Goal: Task Accomplishment & Management: Manage account settings

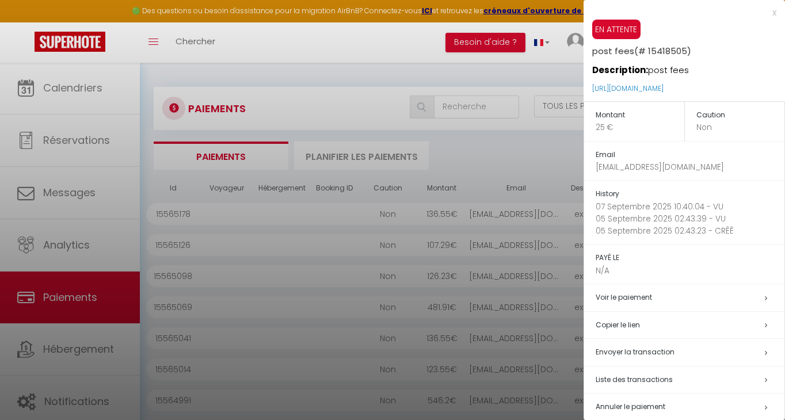
select select "2"
select select "0"
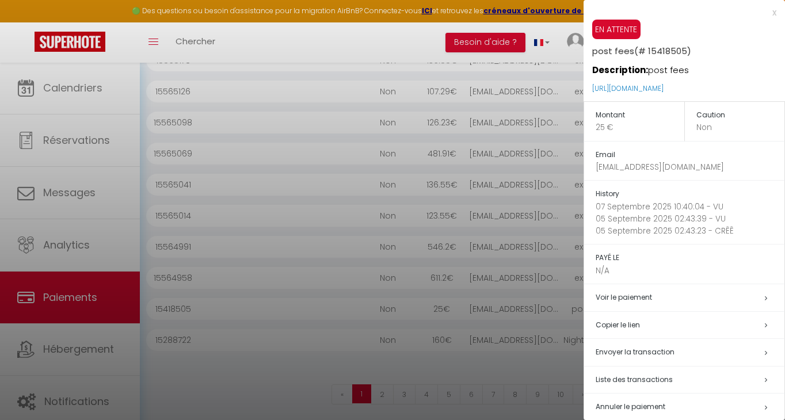
click at [345, 47] on div at bounding box center [392, 210] width 785 height 420
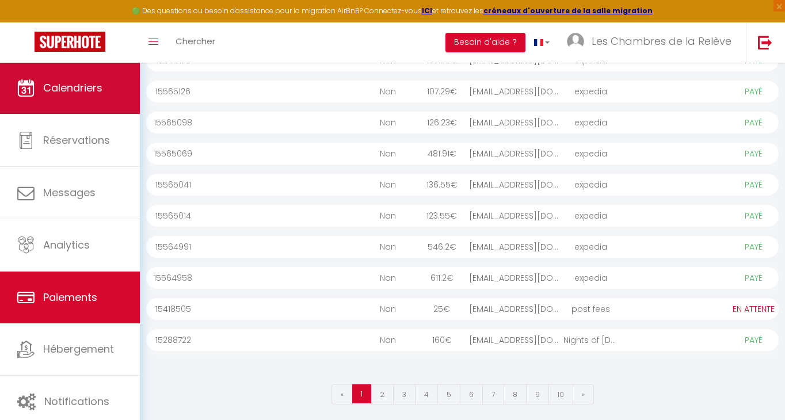
click at [71, 93] on span "Calendriers" at bounding box center [72, 88] width 59 height 14
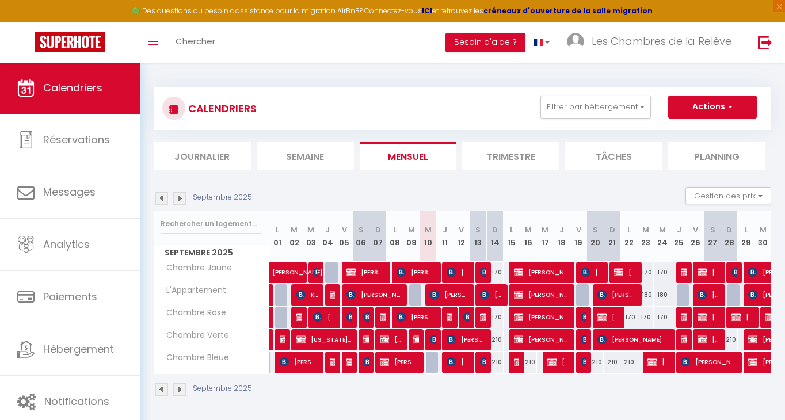
click at [182, 196] on img at bounding box center [179, 198] width 13 height 13
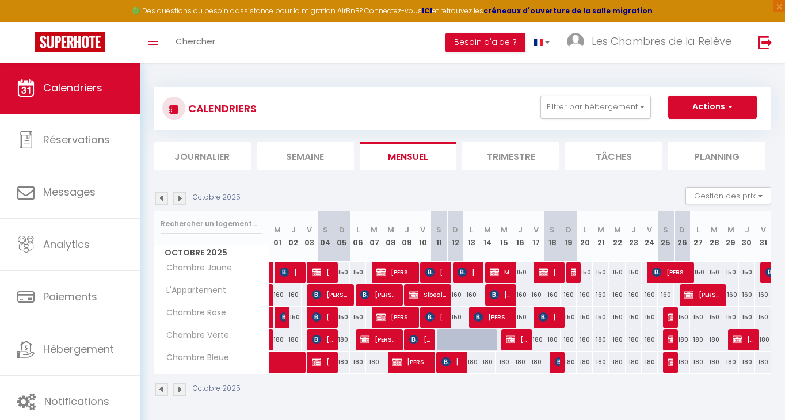
click at [735, 113] on button "Actions" at bounding box center [712, 107] width 89 height 23
click at [712, 131] on link "Nouvelle réservation" at bounding box center [700, 133] width 100 height 17
select select
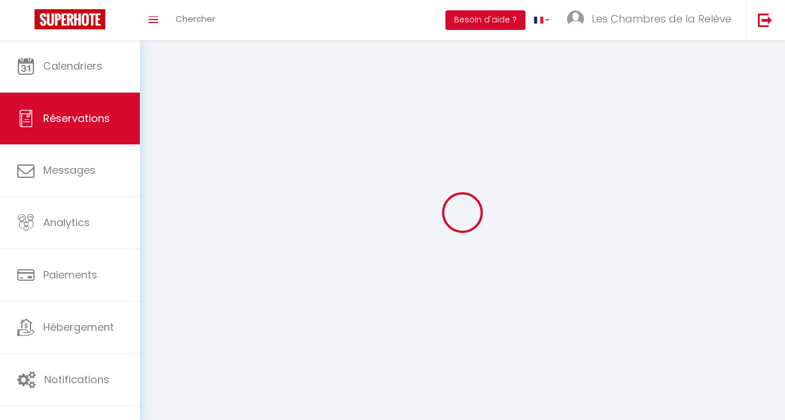
select select
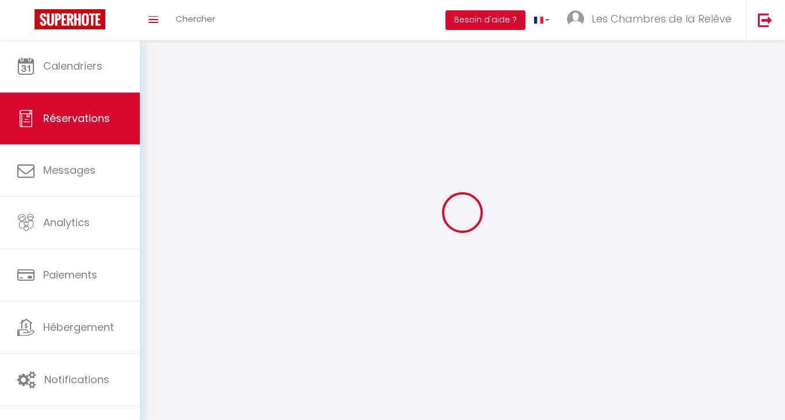
select select
checkbox input "false"
select select
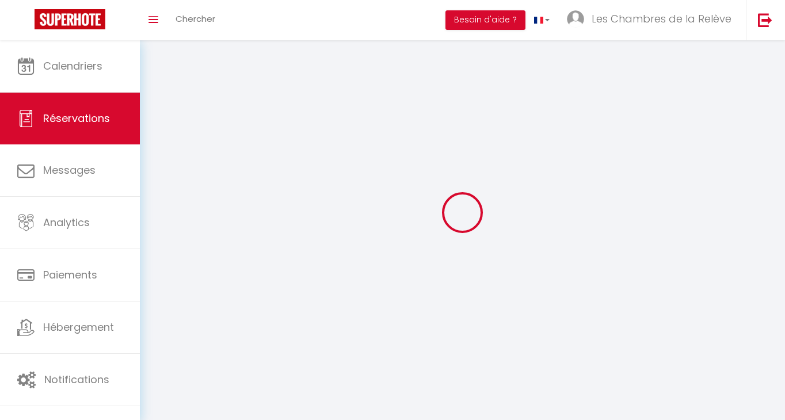
select select
checkbox input "false"
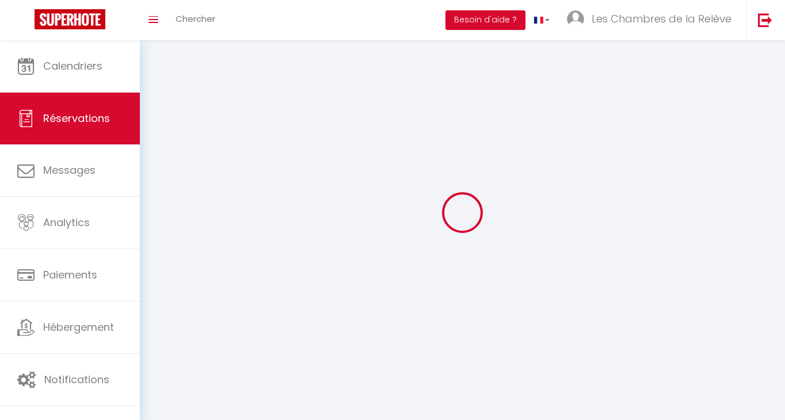
select select
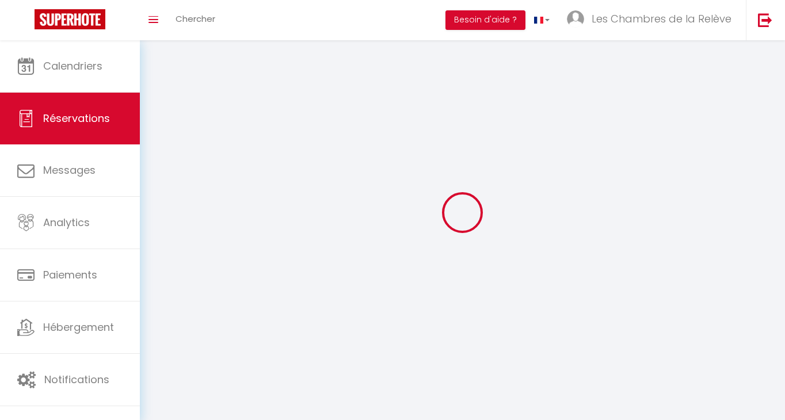
checkbox input "false"
select select
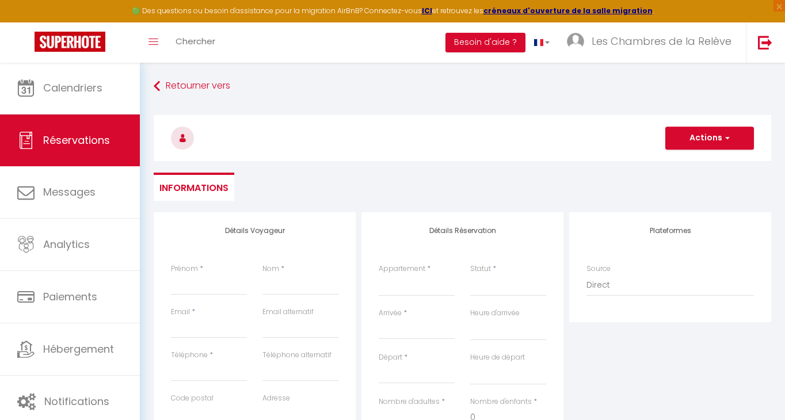
select select
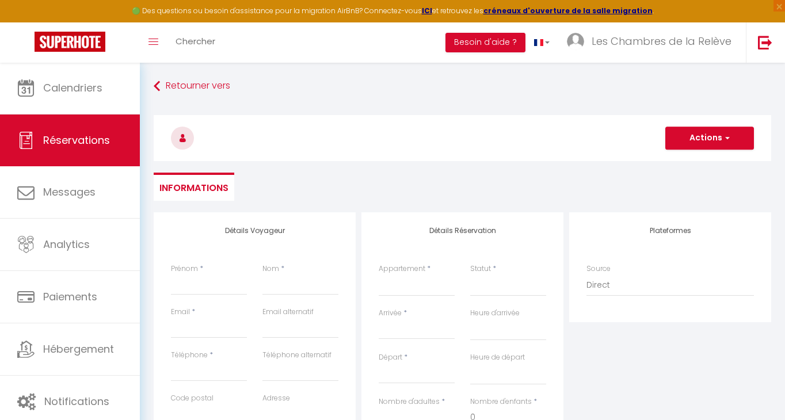
select select
checkbox input "false"
select select
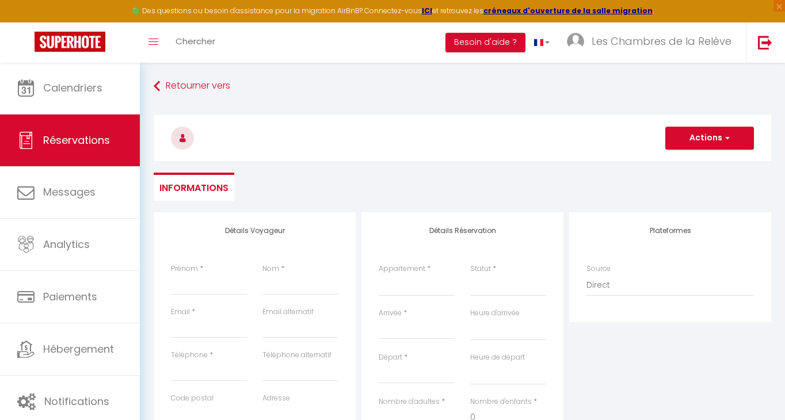
select select
checkbox input "false"
select select
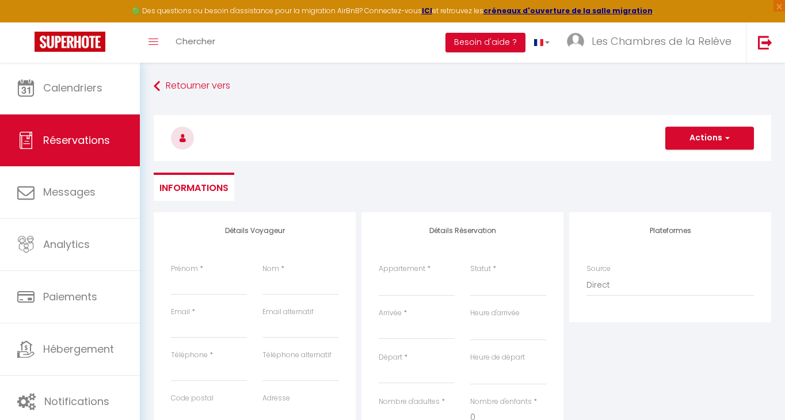
select select
click at [230, 281] on input "Prénom" at bounding box center [209, 284] width 76 height 21
type input "C"
select select
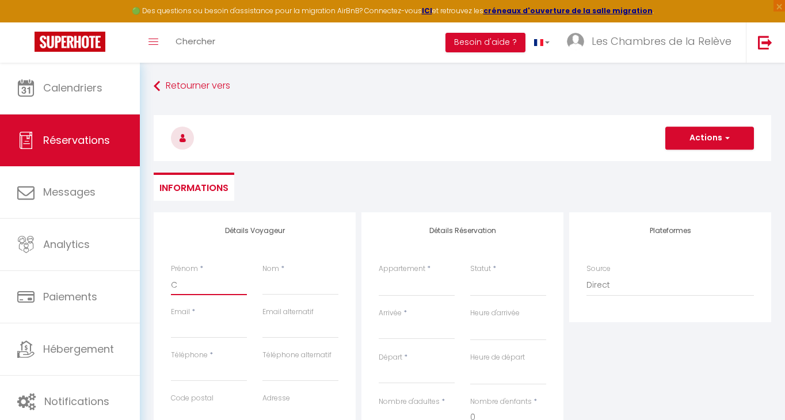
select select
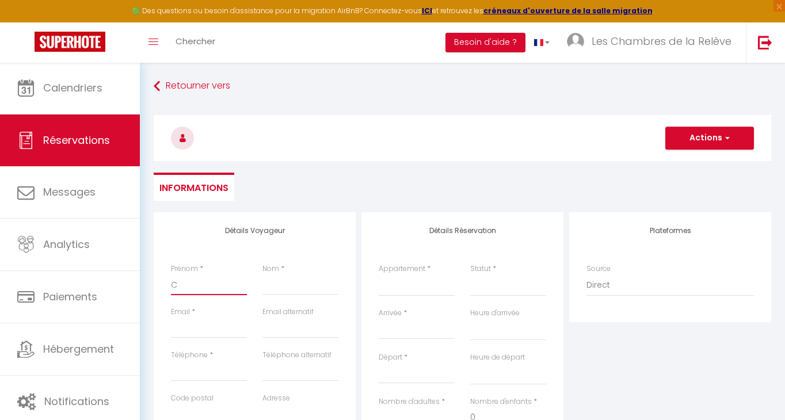
checkbox input "false"
type input "Ch"
select select
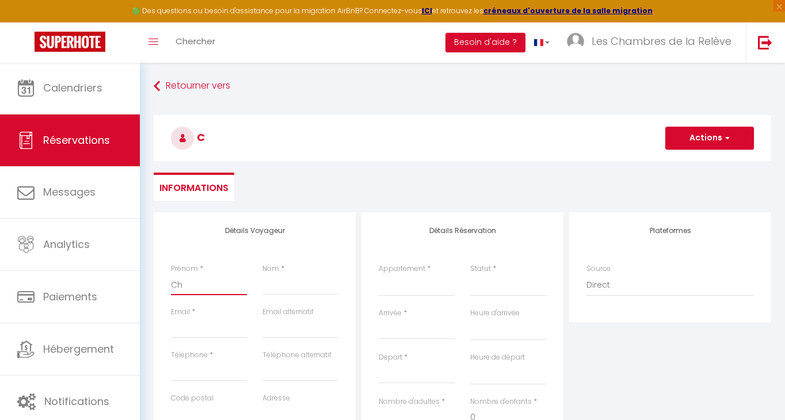
select select
checkbox input "false"
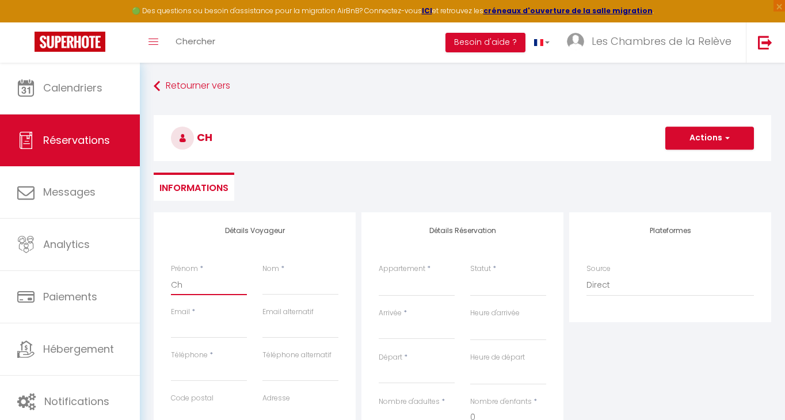
type input "Chr"
select select
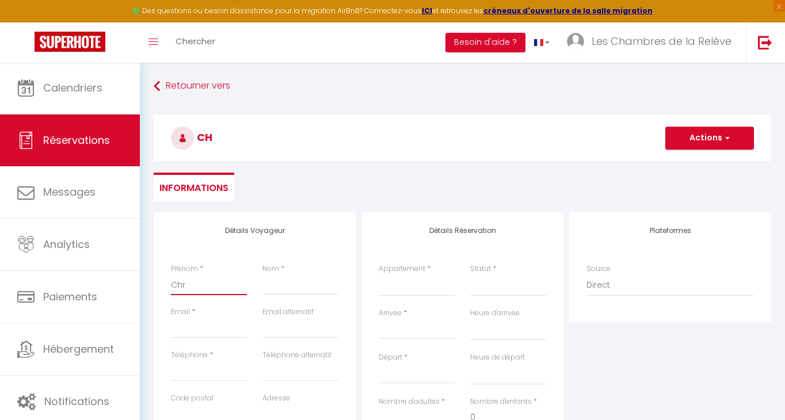
select select
checkbox input "false"
type input "Chri"
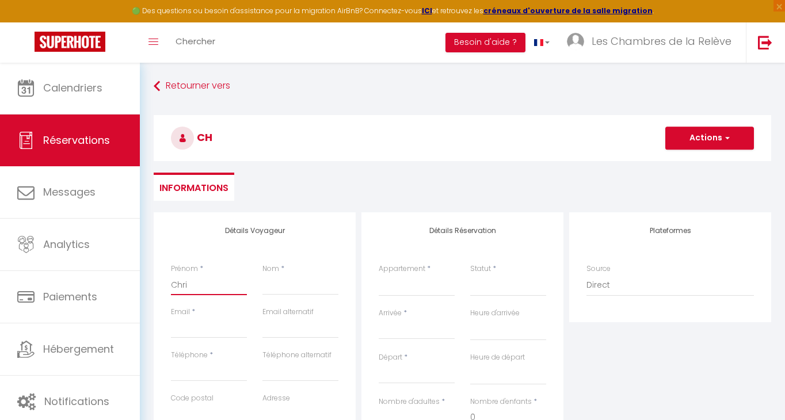
select select
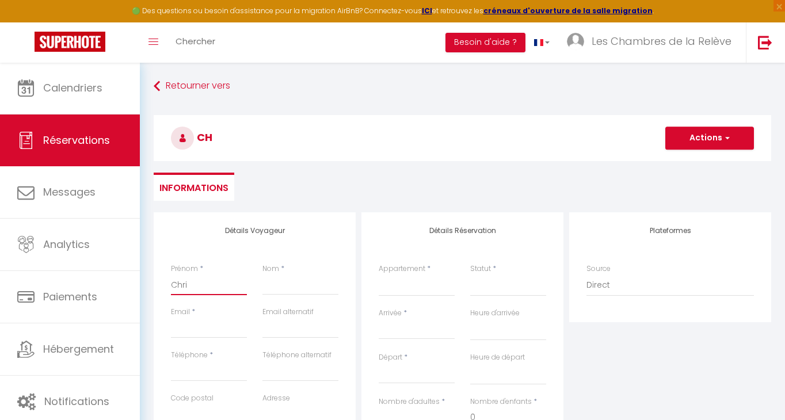
select select
checkbox input "false"
type input "Chris"
select select
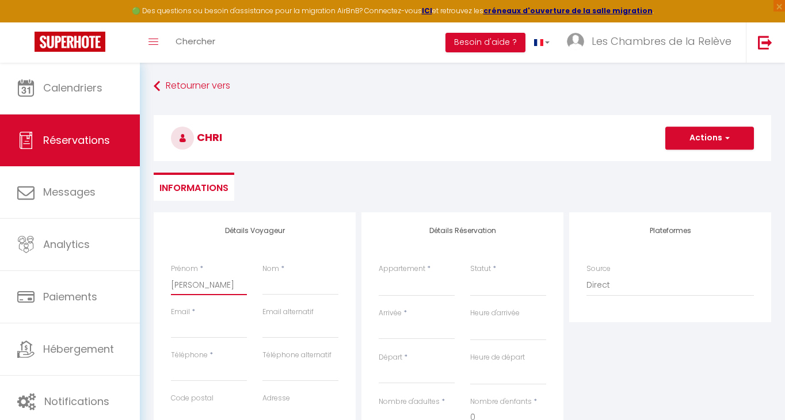
select select
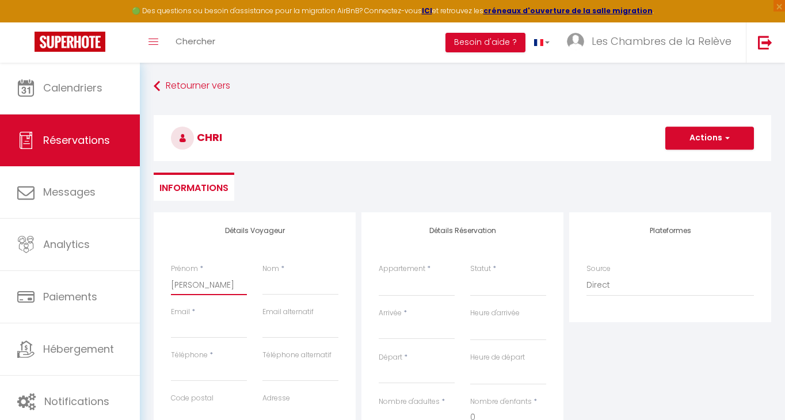
select select
checkbox input "false"
type input "Christ"
select select
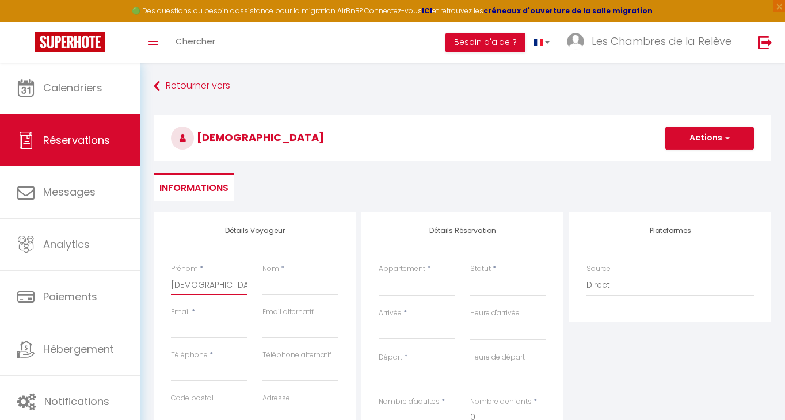
select select
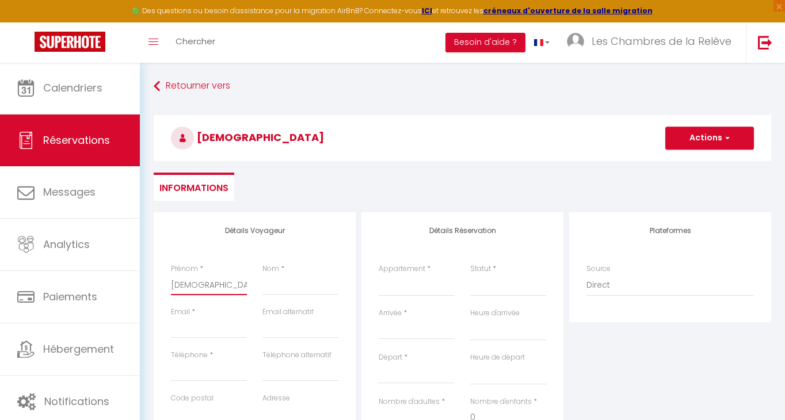
checkbox input "false"
type input "Christi"
select select
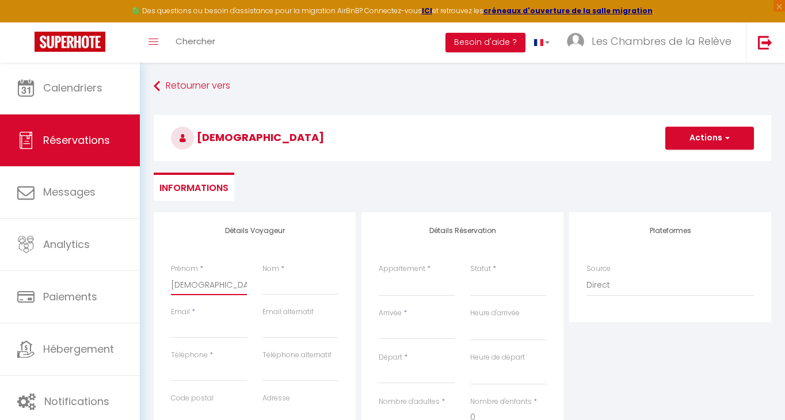
select select
checkbox input "false"
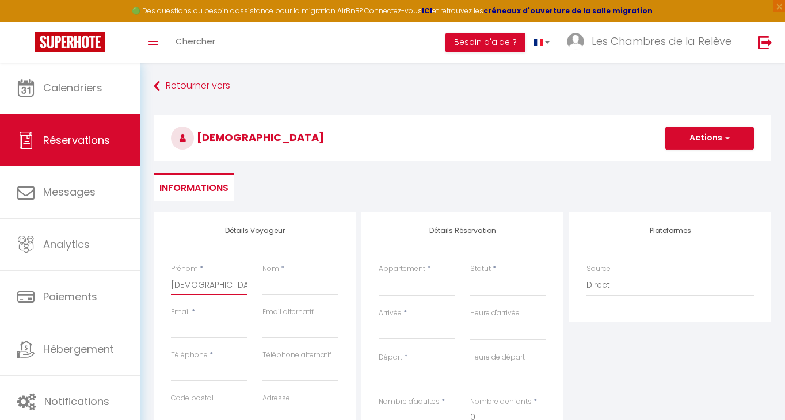
type input "Christin"
select select
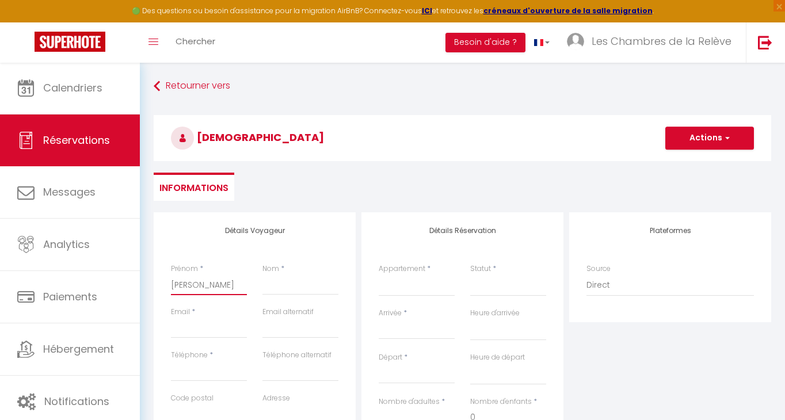
select select
checkbox input "false"
type input "Christine"
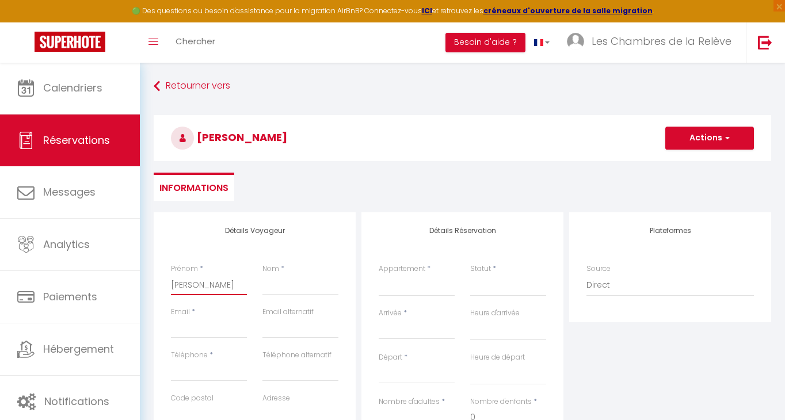
select select
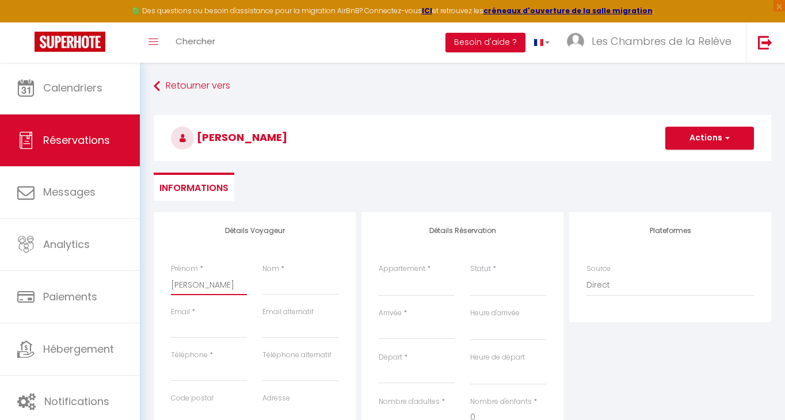
select select
checkbox input "false"
type input "Christine"
select select
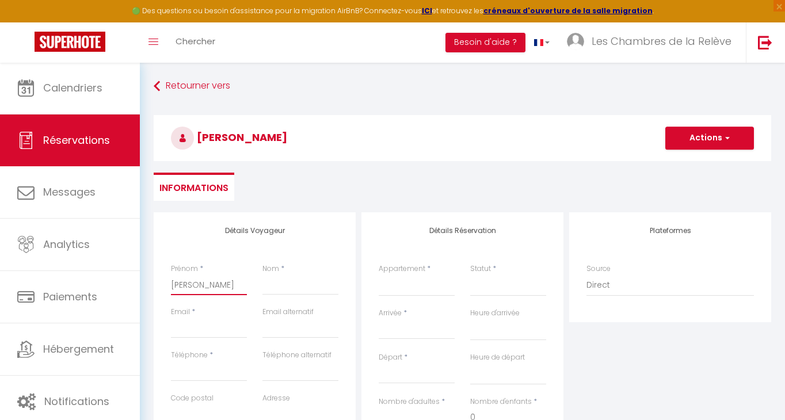
select select
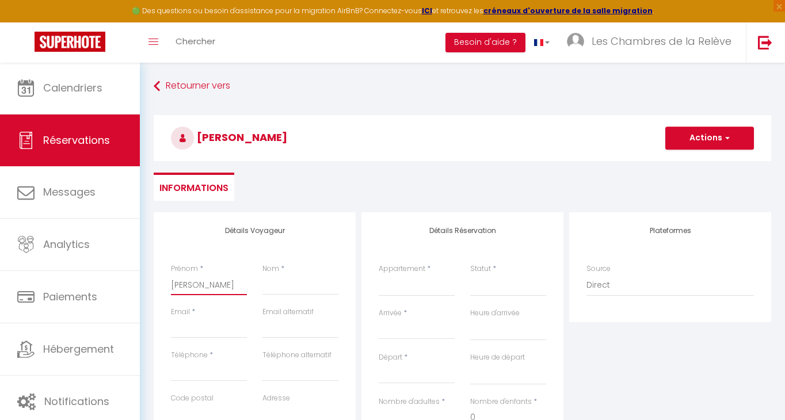
select select
checkbox input "false"
type input "Christine"
click at [296, 277] on input "Nom" at bounding box center [300, 284] width 76 height 21
type input "L"
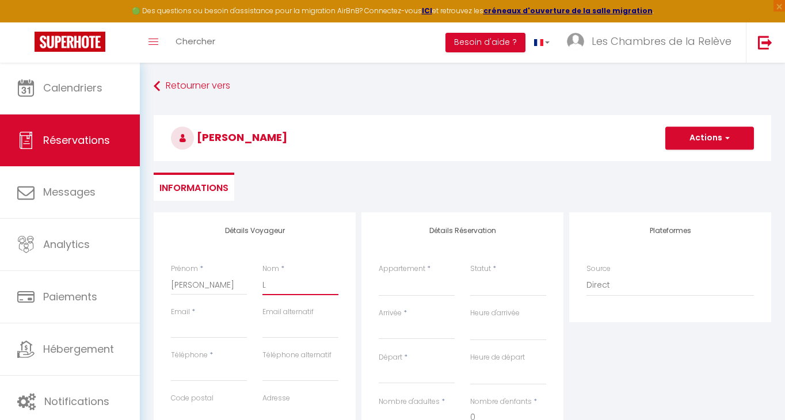
select select
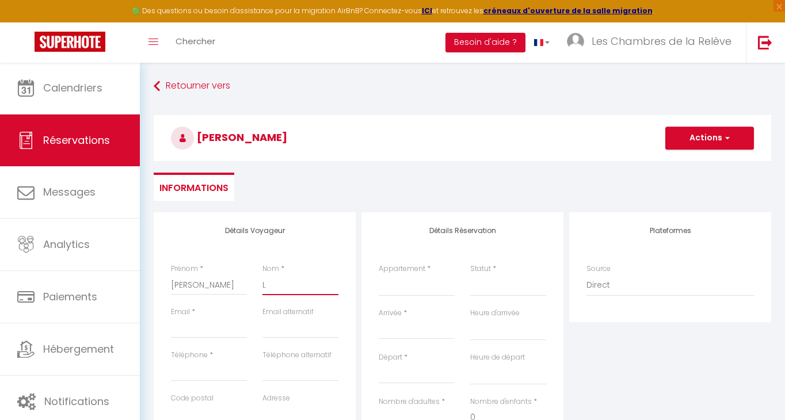
select select
checkbox input "false"
type input "La"
select select
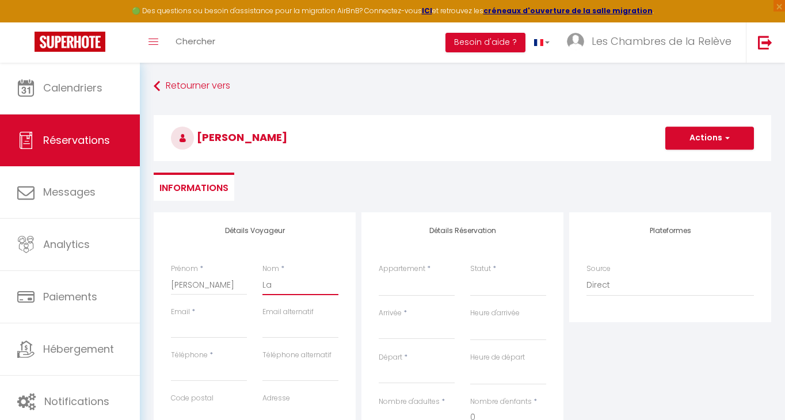
select select
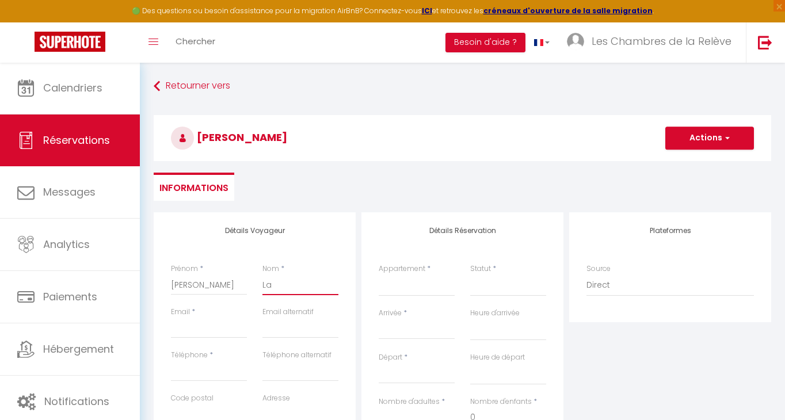
select select
checkbox input "false"
type input "Lan"
select select
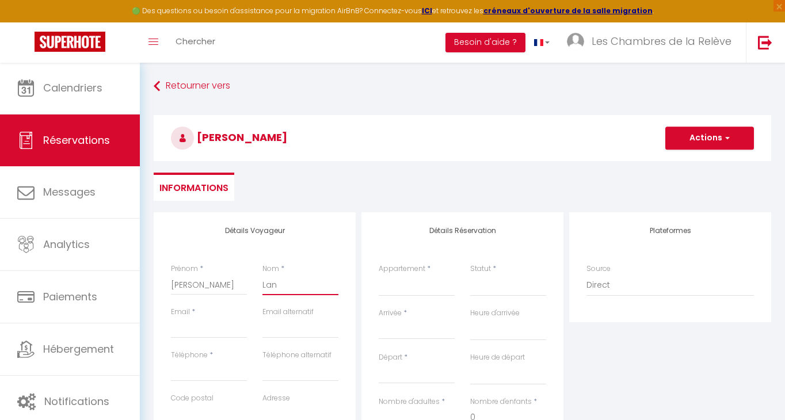
select select
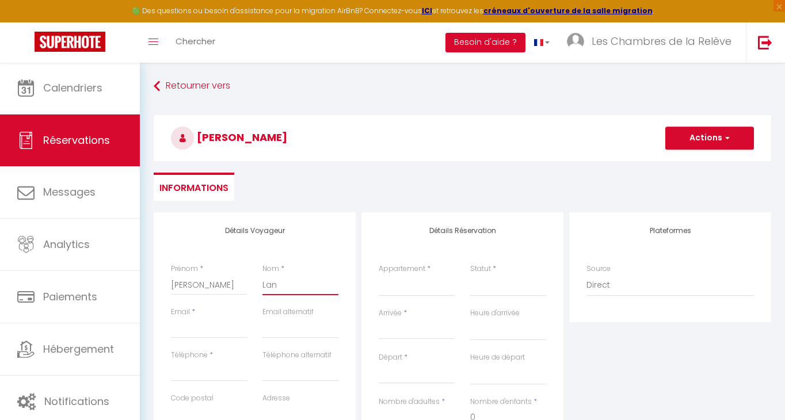
checkbox input "false"
type input "Lanz"
select select
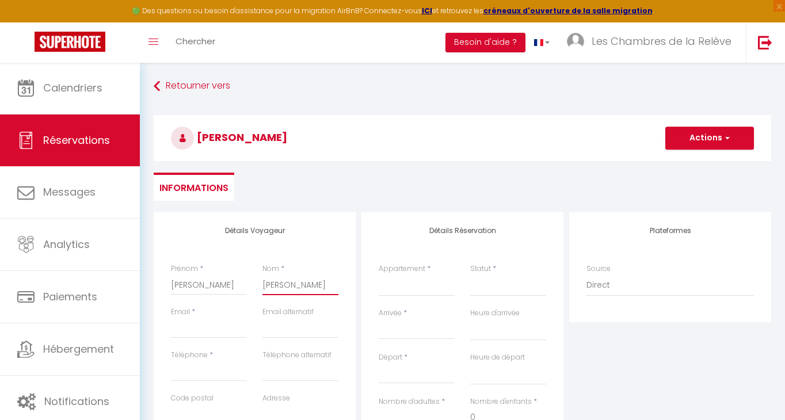
select select
checkbox input "false"
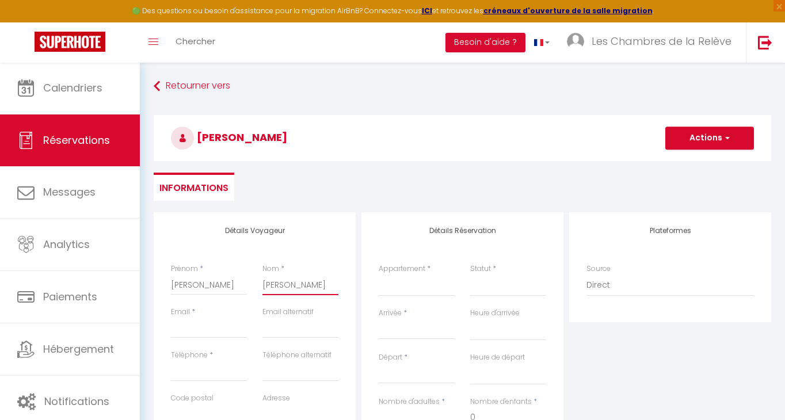
type input "Lanze"
select select
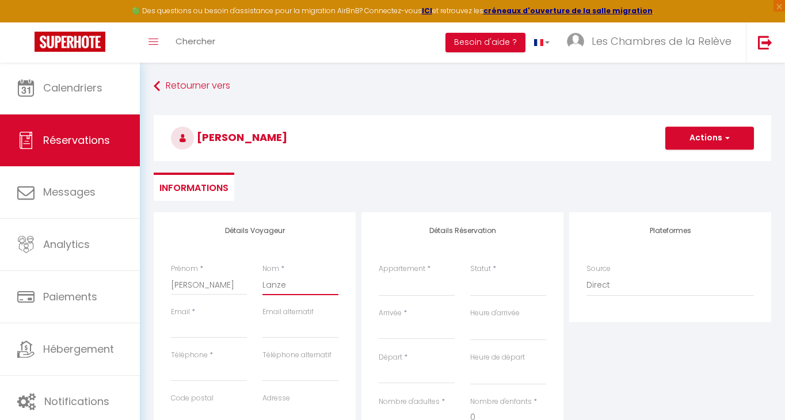
select select
checkbox input "false"
type input "Lanzer"
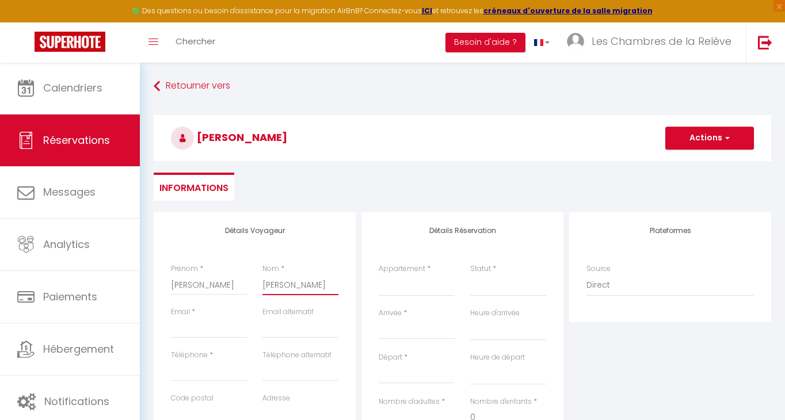
select select
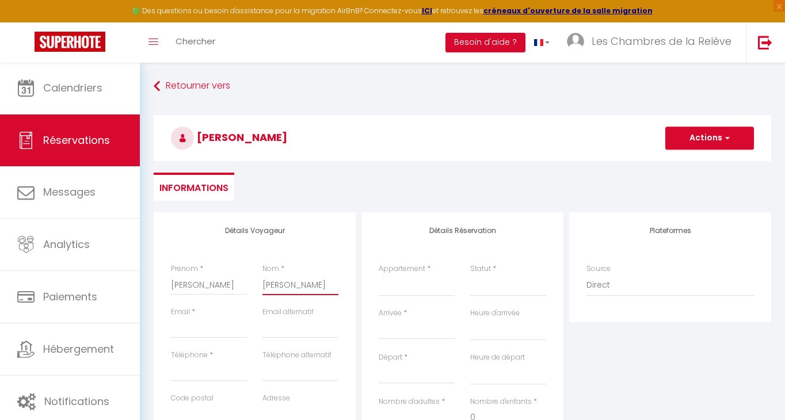
select select
checkbox input "false"
type input "Lanzeri"
select select
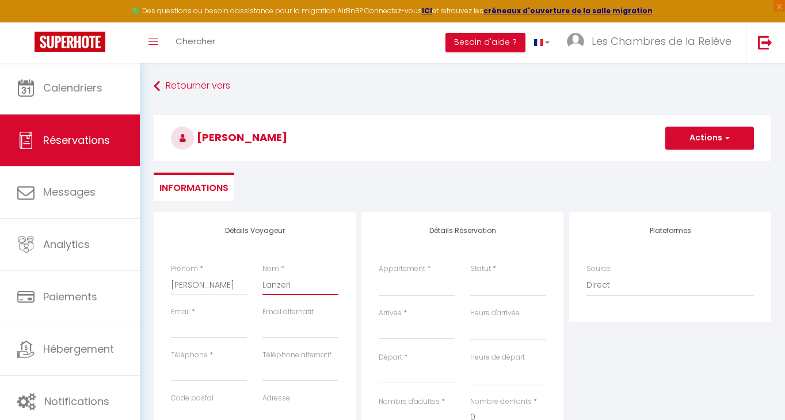
select select
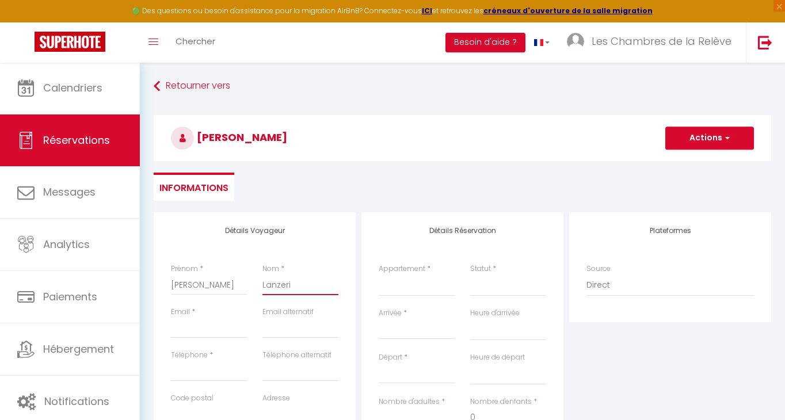
select select
checkbox input "false"
type input "Lanzerin"
select select
click at [189, 334] on input "Email client" at bounding box center [209, 328] width 76 height 21
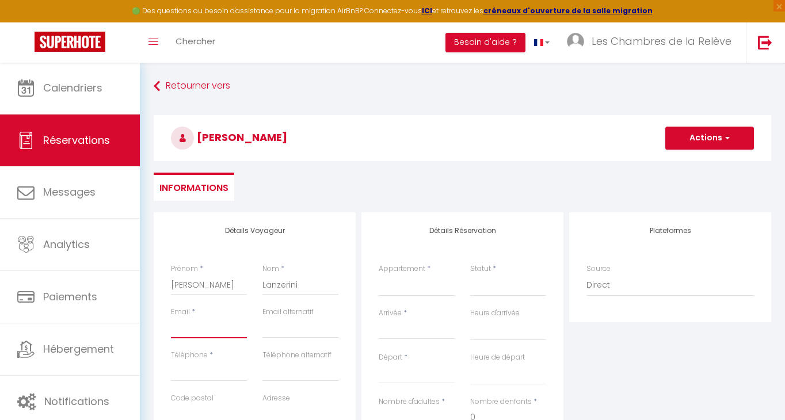
paste input "chris.l@monaco.mc"
click at [201, 376] on input "Téléphone" at bounding box center [209, 371] width 76 height 21
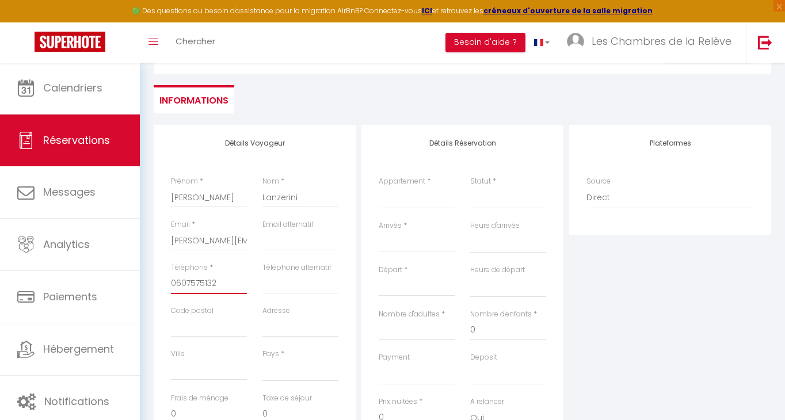
scroll to position [88, 0]
click at [411, 239] on input "Arrivée" at bounding box center [417, 242] width 76 height 15
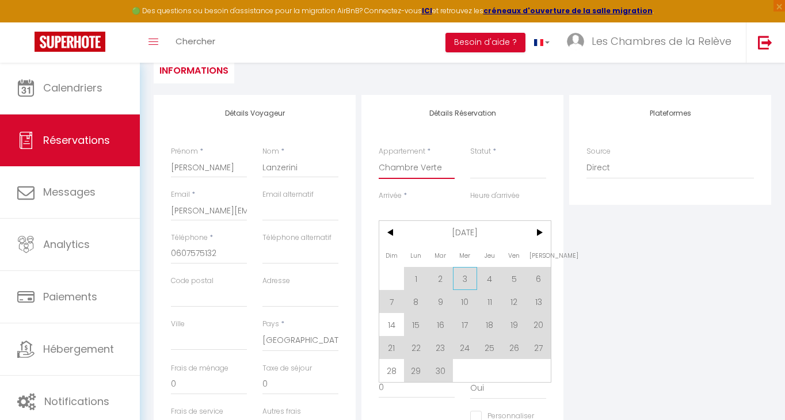
scroll to position [124, 0]
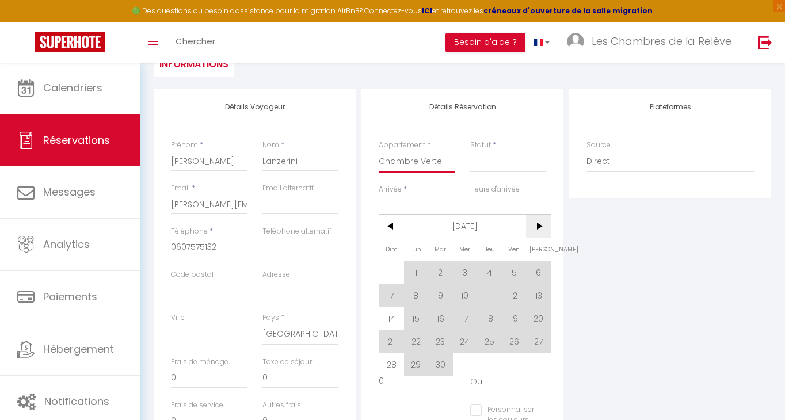
click at [540, 231] on span ">" at bounding box center [538, 226] width 25 height 23
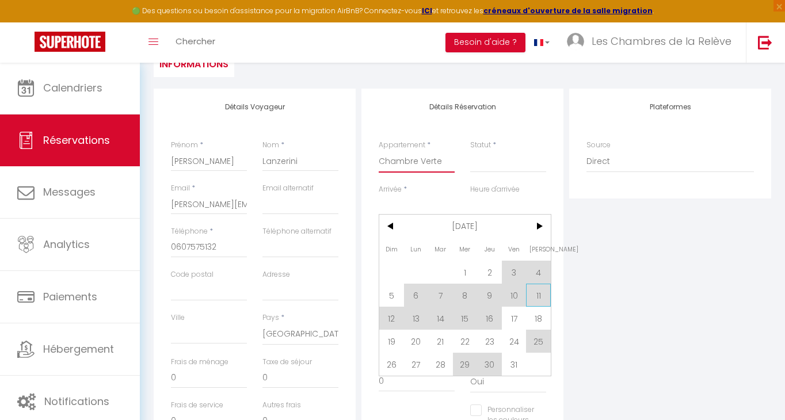
click at [537, 299] on span "11" at bounding box center [538, 295] width 25 height 23
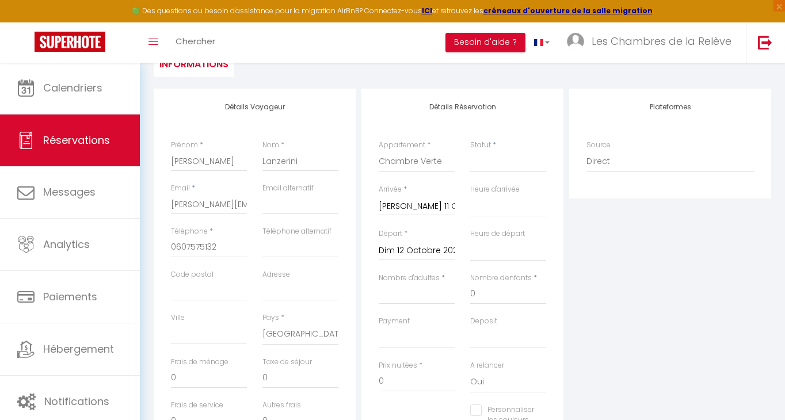
click at [394, 247] on input "Dim 12 Octobre 2025" at bounding box center [417, 250] width 76 height 15
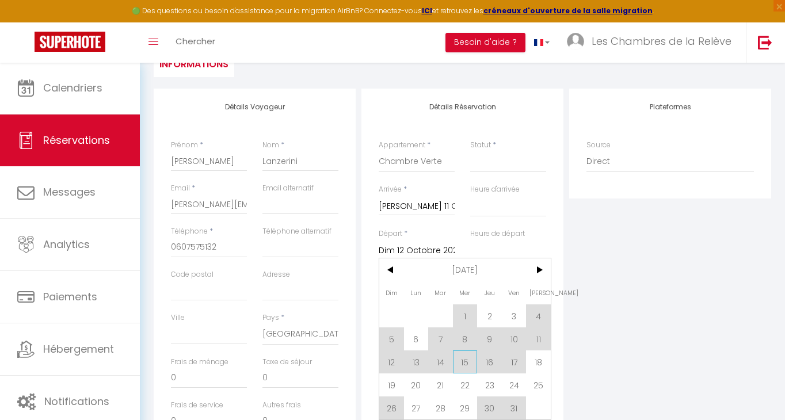
click at [469, 362] on span "15" at bounding box center [465, 361] width 25 height 23
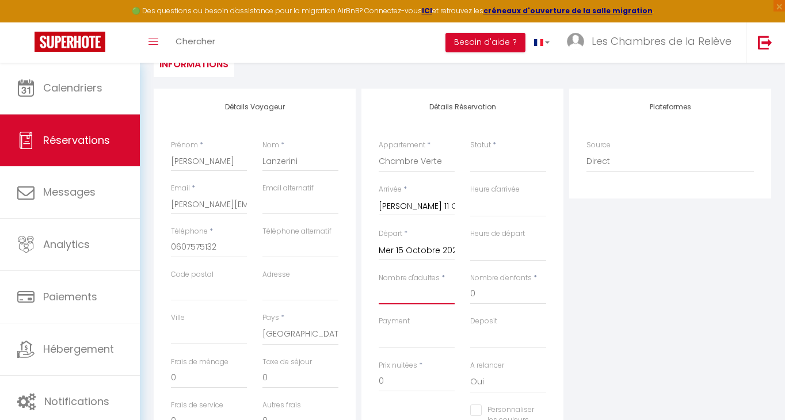
click at [436, 292] on input "Nombre d'adultes" at bounding box center [417, 294] width 76 height 21
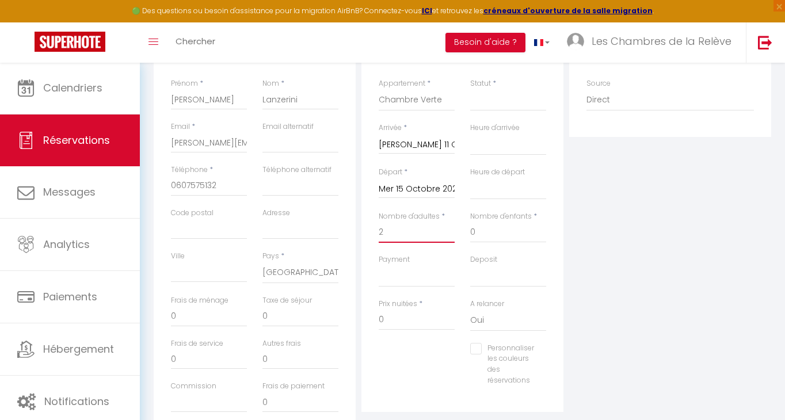
scroll to position [187, 0]
click at [403, 311] on input "0" at bounding box center [417, 318] width 76 height 21
click at [285, 307] on input "0" at bounding box center [300, 314] width 76 height 21
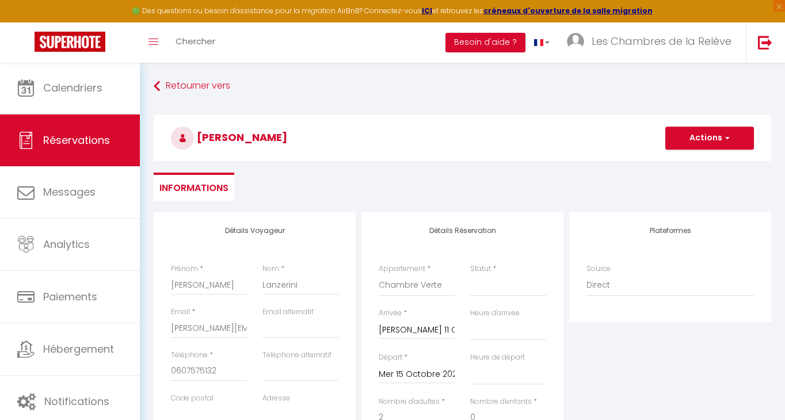
scroll to position [0, 0]
click at [732, 143] on button "Actions" at bounding box center [709, 138] width 89 height 23
click at [711, 144] on button "Actions" at bounding box center [709, 138] width 89 height 23
click at [700, 166] on link "Enregistrer" at bounding box center [697, 163] width 91 height 15
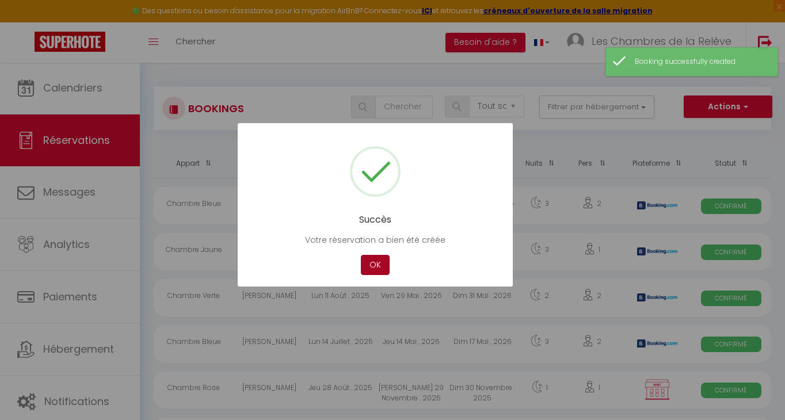
click at [379, 274] on button "OK" at bounding box center [375, 265] width 29 height 20
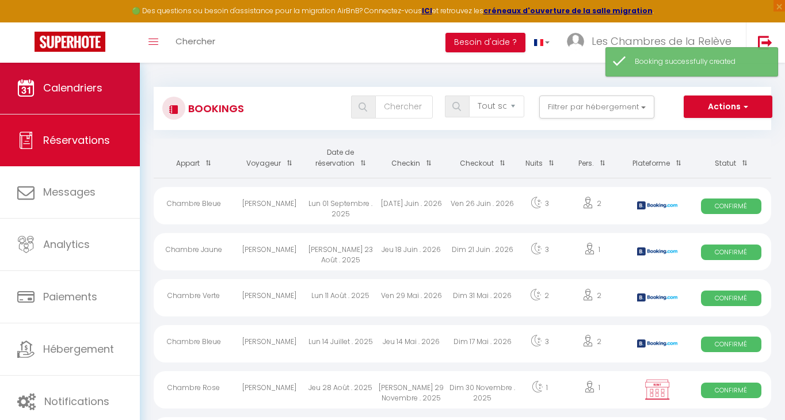
click at [121, 87] on link "Calendriers" at bounding box center [70, 88] width 140 height 52
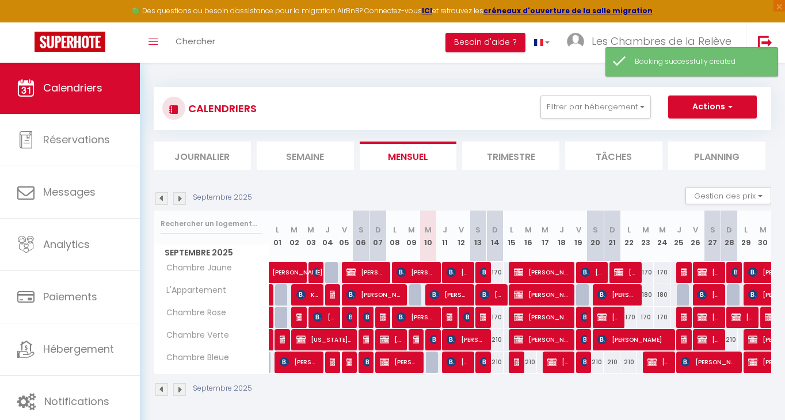
click at [180, 199] on img at bounding box center [179, 198] width 13 height 13
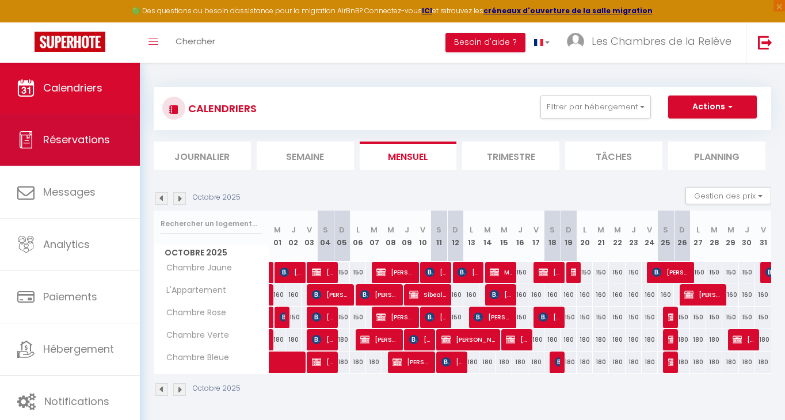
click at [81, 132] on link "Réservations" at bounding box center [70, 140] width 140 height 52
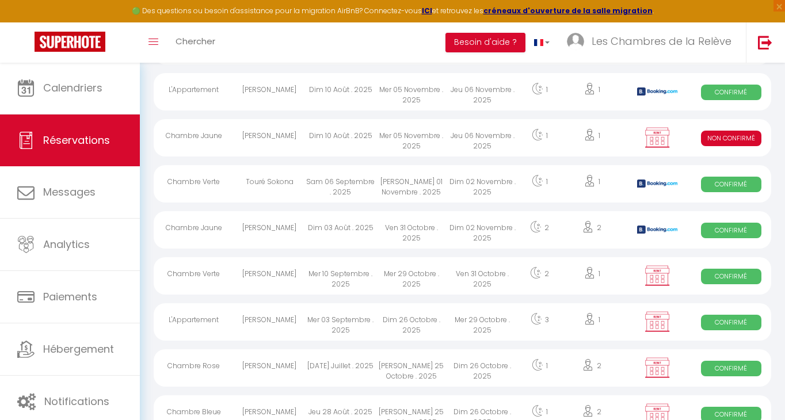
scroll to position [664, 0]
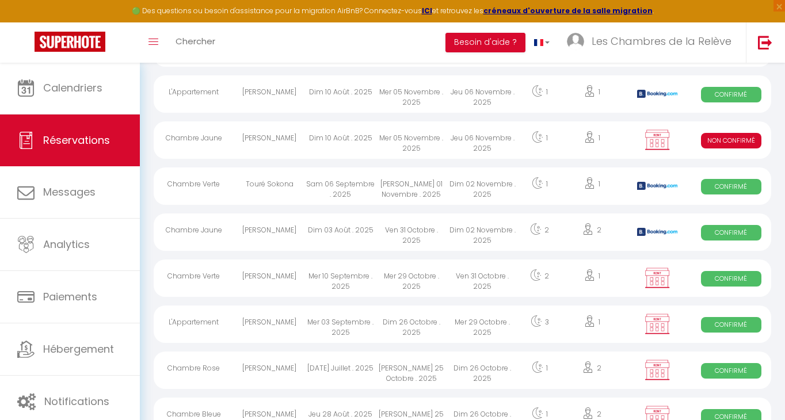
click at [374, 142] on div "Dim 10 Août . 2025" at bounding box center [340, 139] width 71 height 37
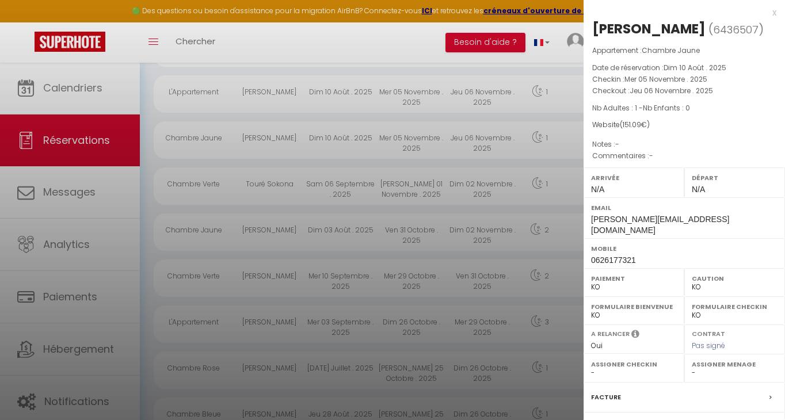
click at [388, 103] on div at bounding box center [392, 210] width 785 height 420
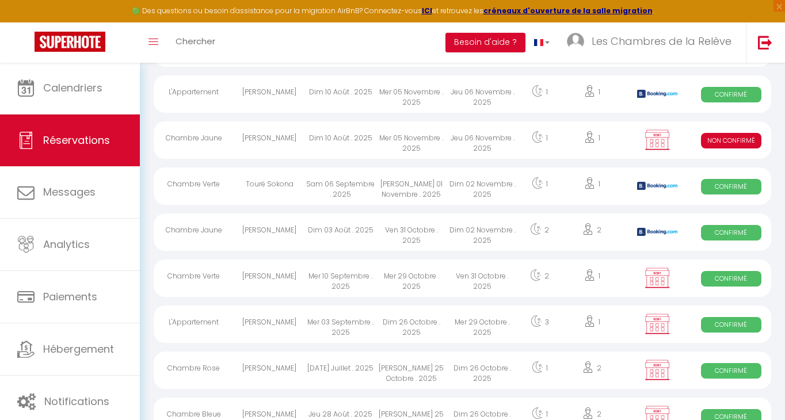
click at [376, 136] on div "Dim 10 Août . 2025" at bounding box center [340, 139] width 71 height 37
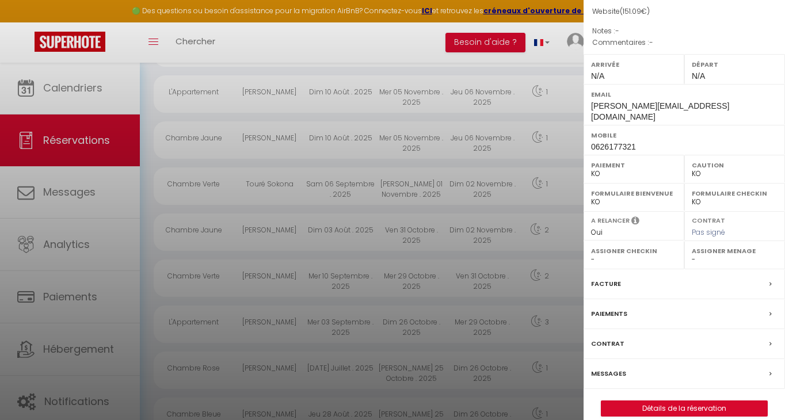
scroll to position [113, 0]
click at [680, 402] on link "Détails de la réservation" at bounding box center [684, 409] width 166 height 15
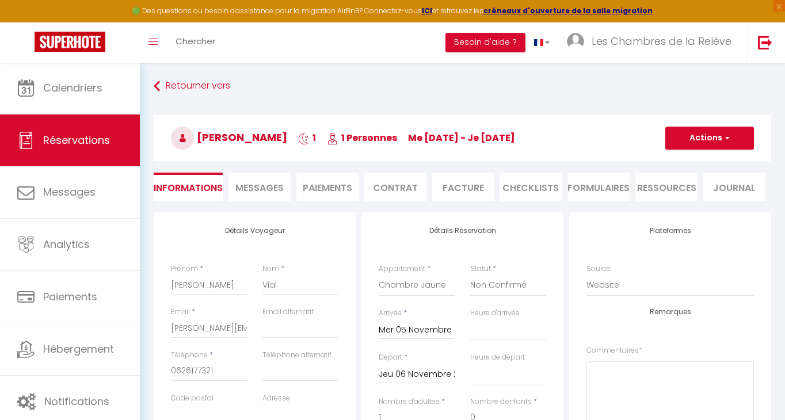
click at [738, 135] on button "Actions" at bounding box center [709, 138] width 89 height 23
click at [685, 197] on link "Supprimer" at bounding box center [697, 193] width 91 height 15
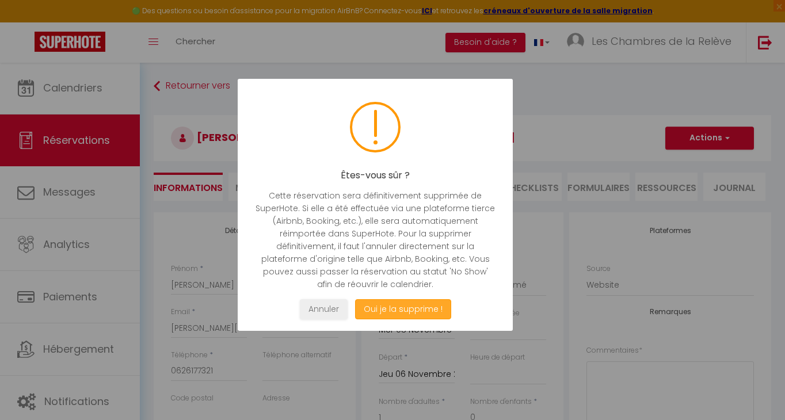
click at [408, 305] on button "Oui je la supprime !" at bounding box center [403, 309] width 96 height 20
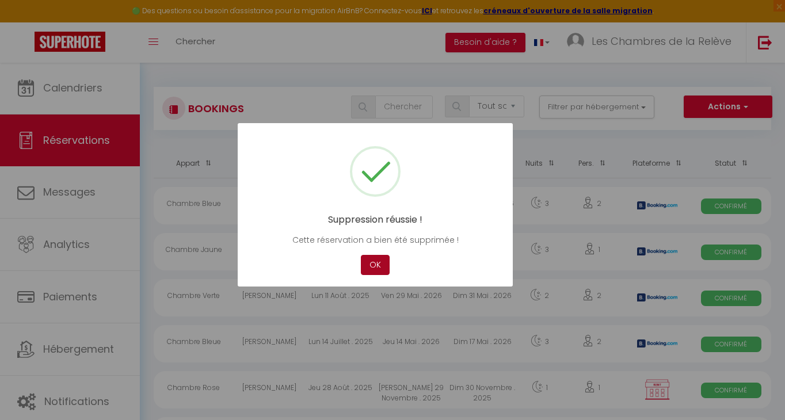
click at [375, 270] on button "OK" at bounding box center [375, 265] width 29 height 20
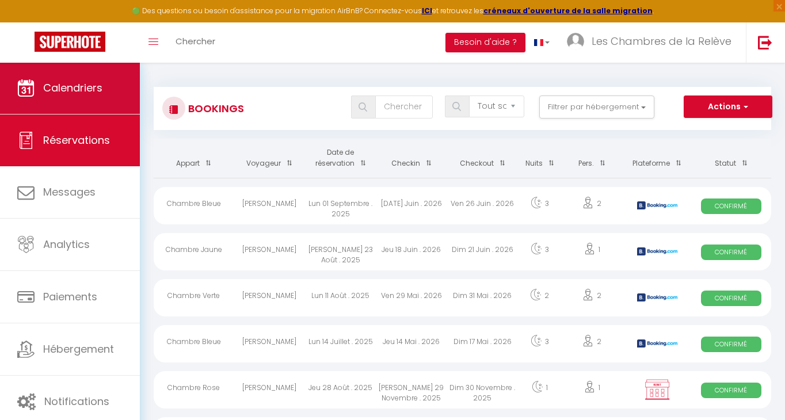
click at [101, 82] on span "Calendriers" at bounding box center [72, 88] width 59 height 14
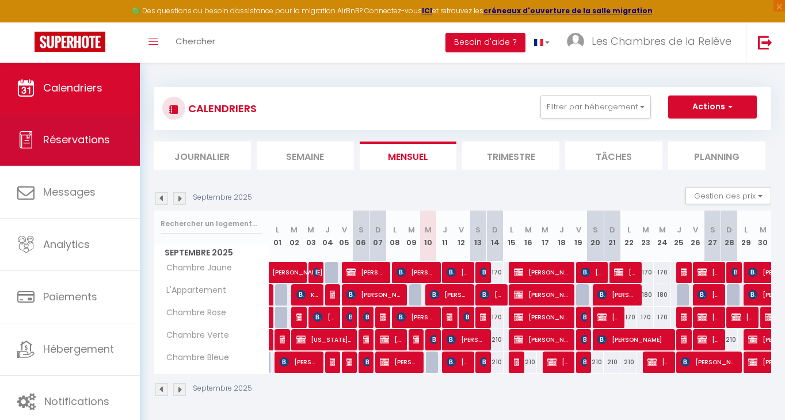
click at [85, 147] on span "Réservations" at bounding box center [76, 139] width 67 height 14
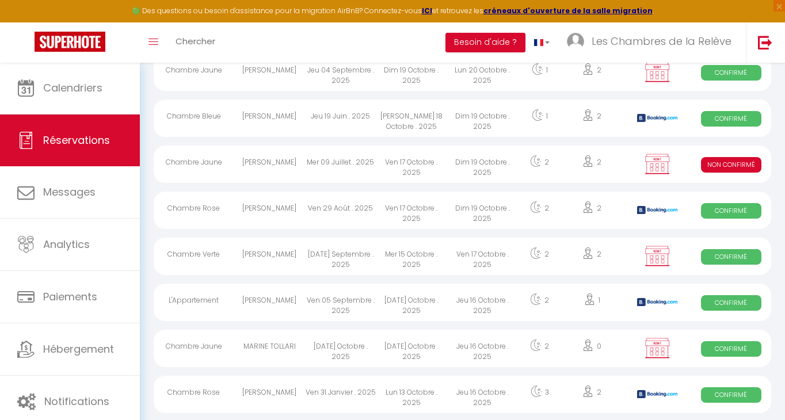
scroll to position [1099, 0]
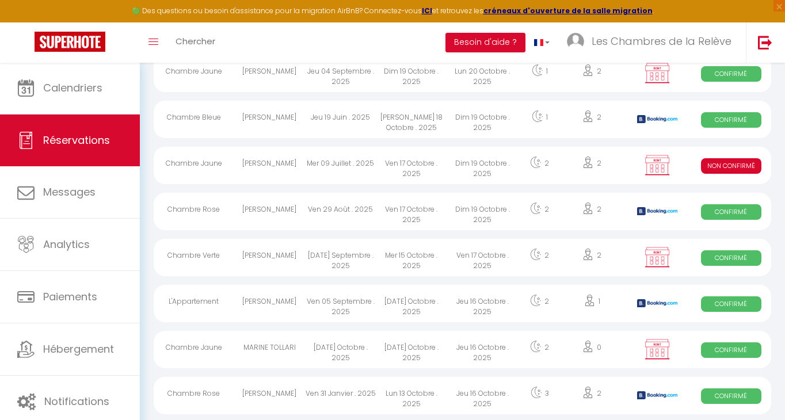
click at [332, 169] on div "Mer 09 Juillet . 2025" at bounding box center [340, 165] width 71 height 37
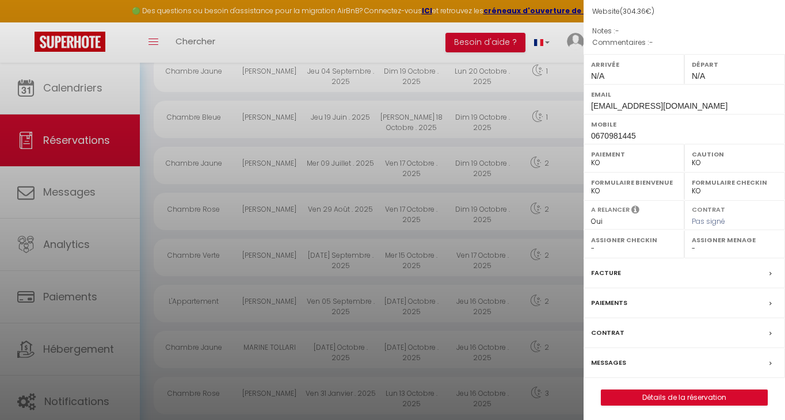
scroll to position [113, 0]
click at [671, 398] on link "Détails de la réservation" at bounding box center [684, 398] width 166 height 15
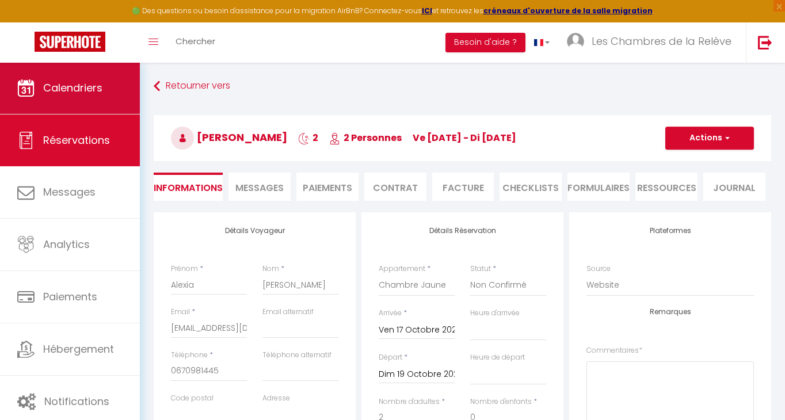
click at [97, 96] on link "Calendriers" at bounding box center [70, 88] width 140 height 52
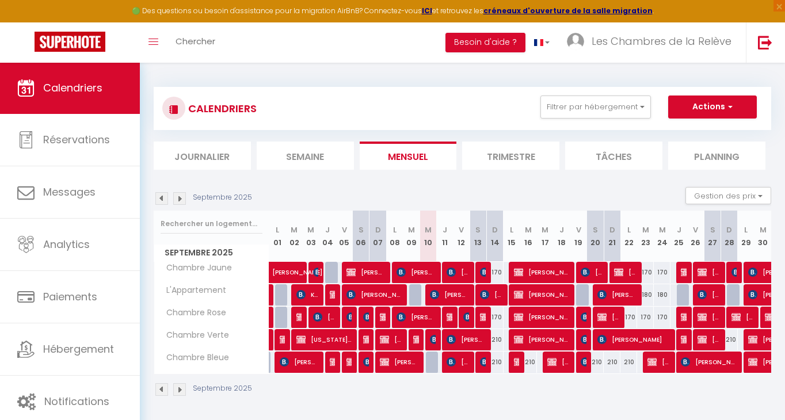
click at [430, 362] on div at bounding box center [434, 363] width 17 height 22
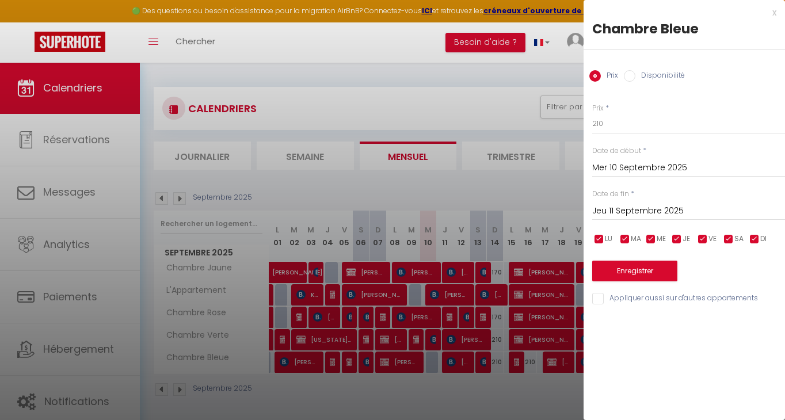
click at [656, 74] on label "Disponibilité" at bounding box center [659, 76] width 49 height 13
click at [635, 74] on input "Disponibilité" at bounding box center [630, 76] width 12 height 12
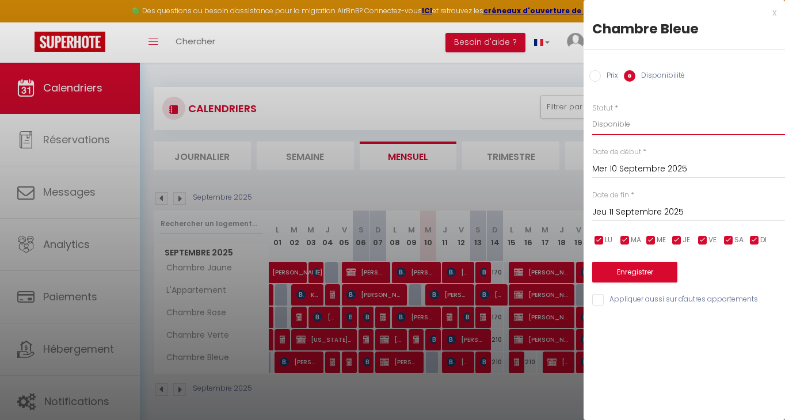
click at [598, 78] on input "Prix" at bounding box center [595, 76] width 12 height 12
click at [614, 123] on input "210" at bounding box center [688, 123] width 193 height 21
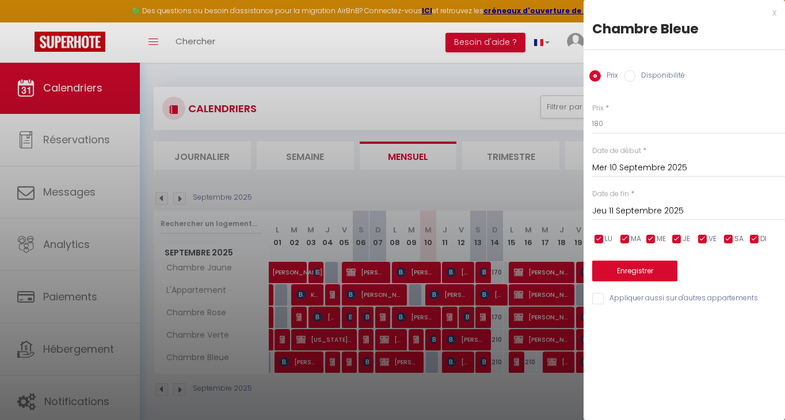
click at [656, 277] on button "Enregistrer" at bounding box center [634, 271] width 85 height 21
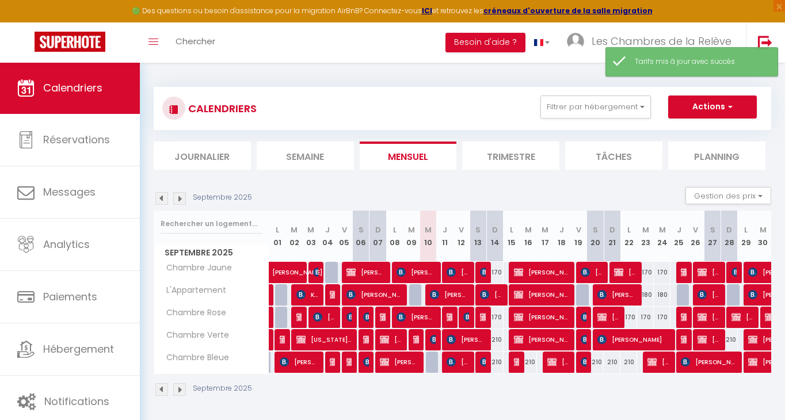
click at [434, 368] on div at bounding box center [434, 363] width 17 height 22
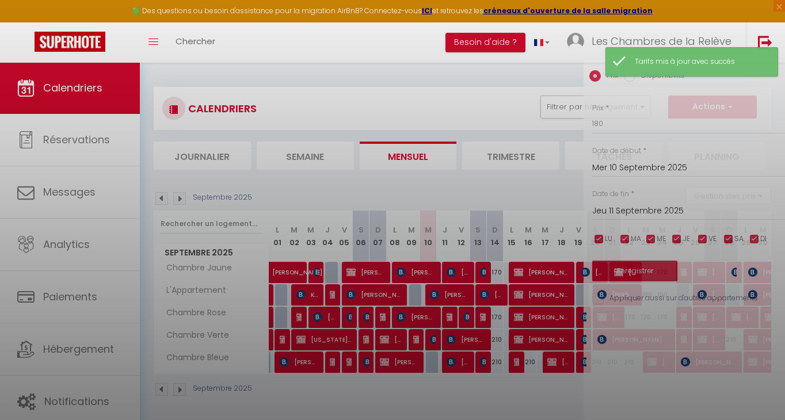
click at [434, 368] on div at bounding box center [392, 210] width 785 height 420
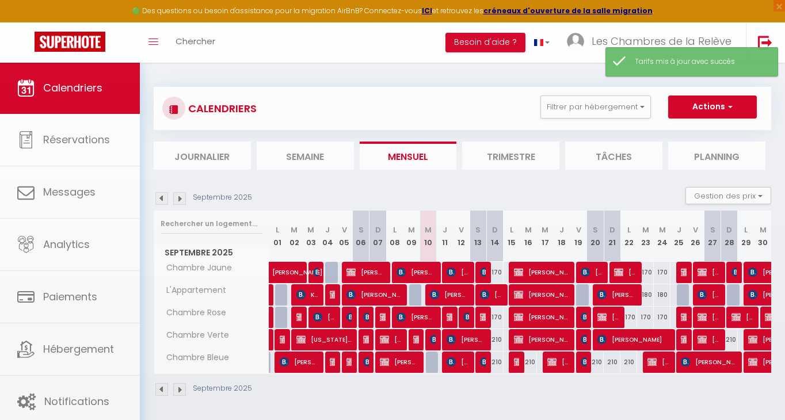
click at [434, 368] on body "🟢 Des questions ou besoin d'assistance pour la migration AirBnB? Connectez-vous…" at bounding box center [392, 272] width 785 height 420
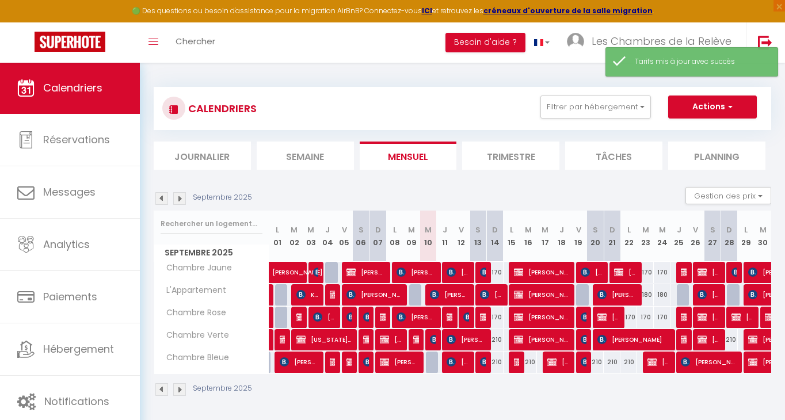
click at [433, 361] on div at bounding box center [434, 363] width 17 height 22
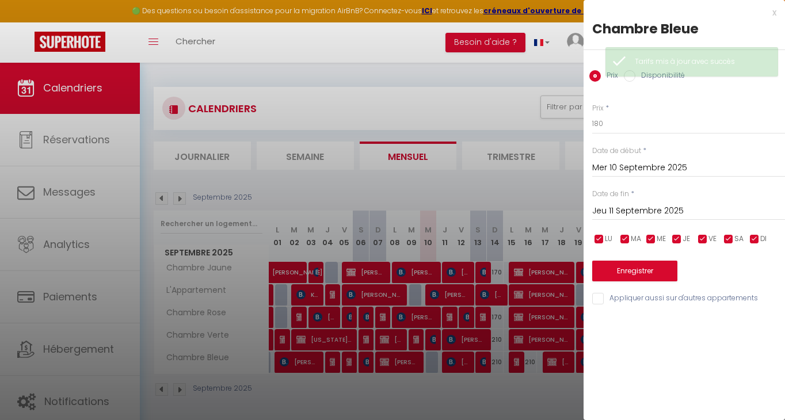
click at [653, 75] on label "Disponibilité" at bounding box center [659, 76] width 49 height 13
click at [635, 75] on input "Disponibilité" at bounding box center [630, 76] width 12 height 12
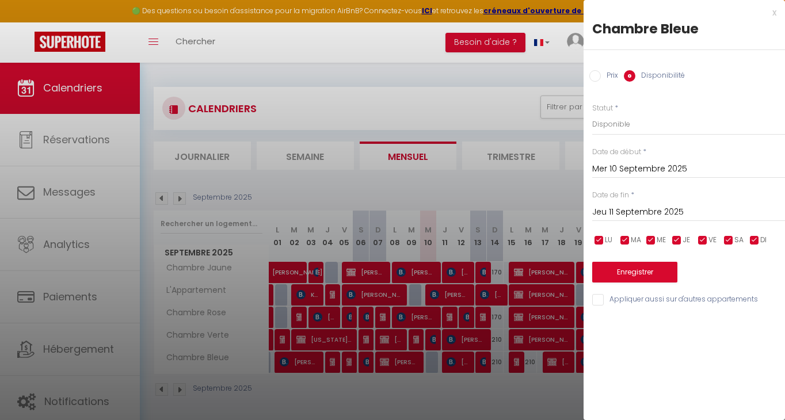
click at [631, 267] on button "Enregistrer" at bounding box center [634, 272] width 85 height 21
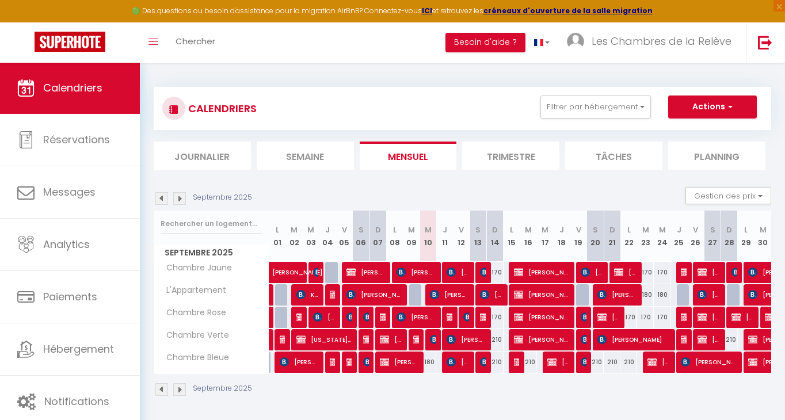
click at [535, 297] on span "Lina Caschetto" at bounding box center [542, 295] width 56 height 22
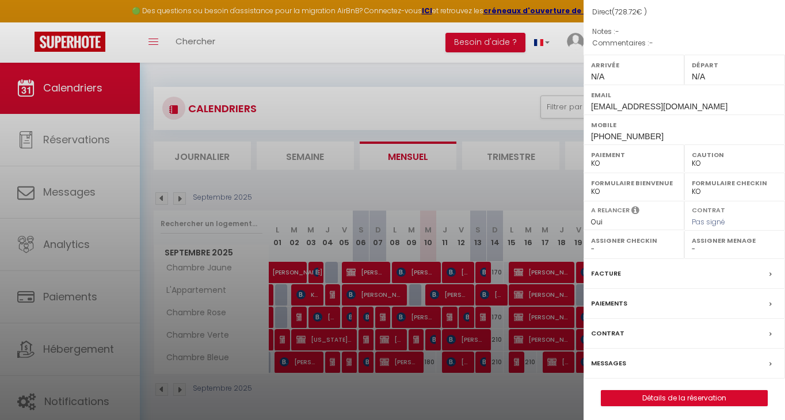
scroll to position [113, 0]
click at [659, 396] on link "Détails de la réservation" at bounding box center [684, 398] width 166 height 15
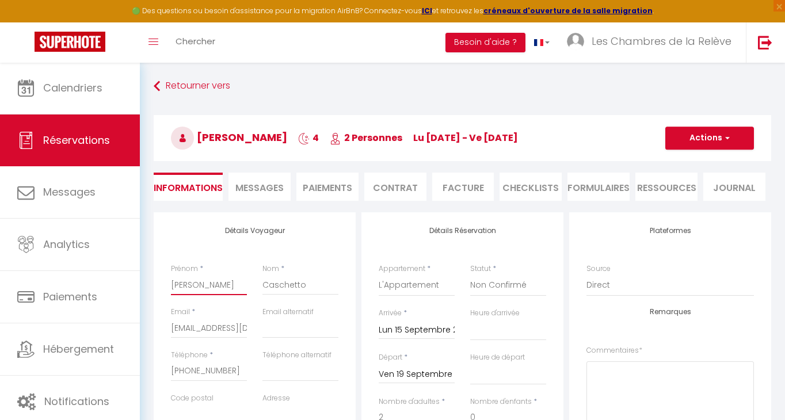
click at [185, 279] on input "Lina" at bounding box center [209, 284] width 76 height 21
paste input "Sabr"
click at [270, 287] on input "Caschetto" at bounding box center [300, 284] width 76 height 21
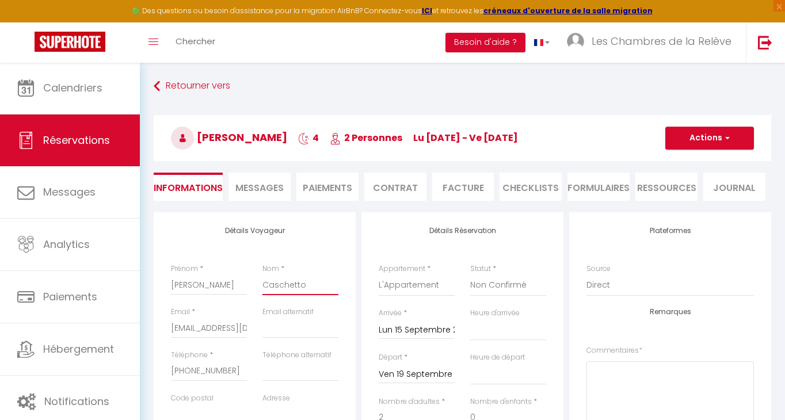
paste input "Karem"
click at [189, 369] on input "+16049991309" at bounding box center [209, 371] width 76 height 21
click at [188, 365] on input "+16049991309" at bounding box center [209, 371] width 76 height 21
paste input "(604) 861-8911"
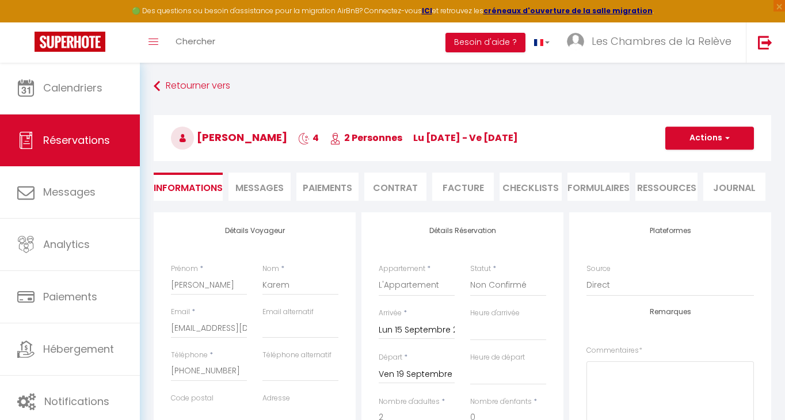
click at [394, 324] on input "Lun 15 Septembre 2025" at bounding box center [417, 330] width 76 height 15
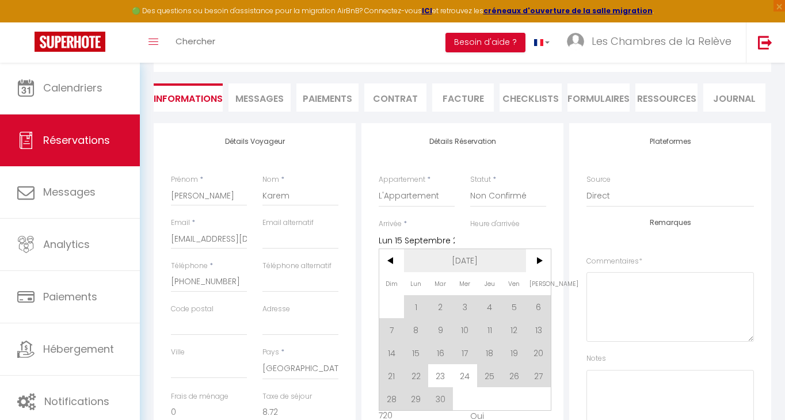
scroll to position [93, 0]
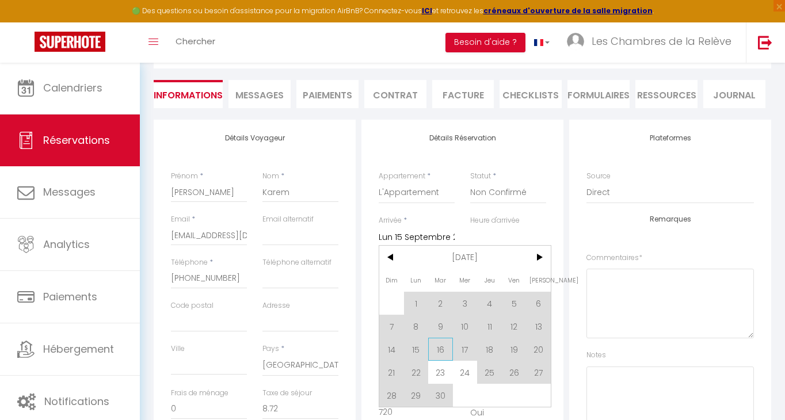
click at [437, 357] on span "16" at bounding box center [440, 349] width 25 height 23
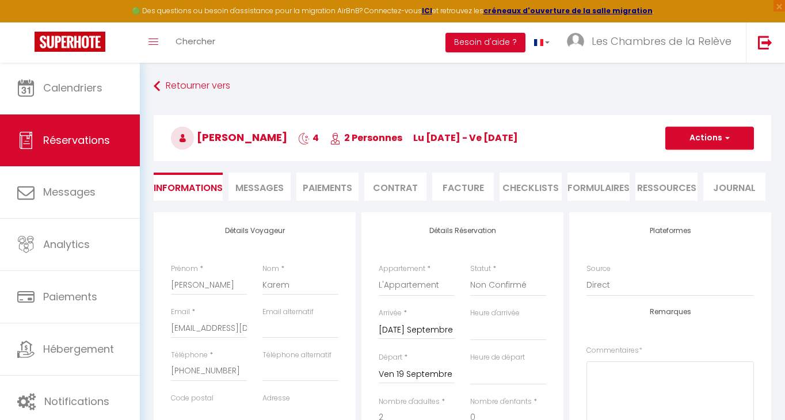
scroll to position [-1, 0]
click at [709, 139] on button "Actions" at bounding box center [709, 138] width 89 height 23
click at [694, 162] on link "Enregistrer" at bounding box center [697, 163] width 91 height 15
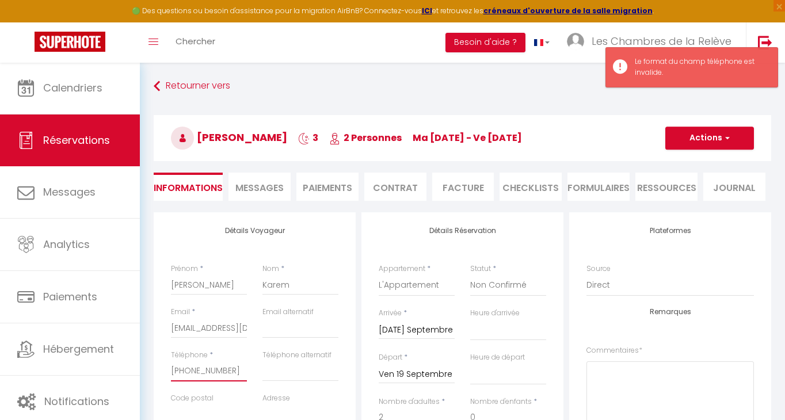
click at [207, 372] on input "+1 (604) 861-8911" at bounding box center [209, 371] width 76 height 21
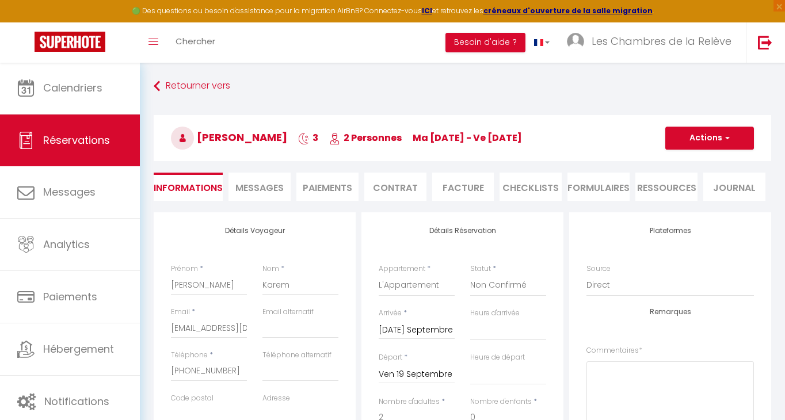
click at [733, 132] on button "Actions" at bounding box center [709, 138] width 89 height 23
click at [704, 159] on link "Enregistrer" at bounding box center [697, 163] width 91 height 15
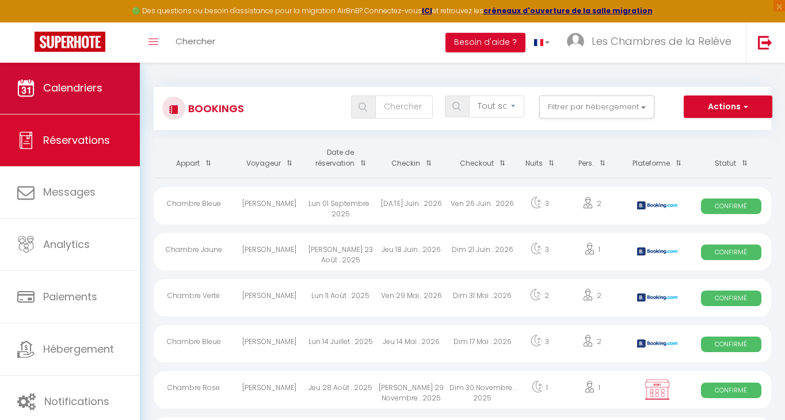
click at [70, 96] on link "Calendriers" at bounding box center [70, 88] width 140 height 52
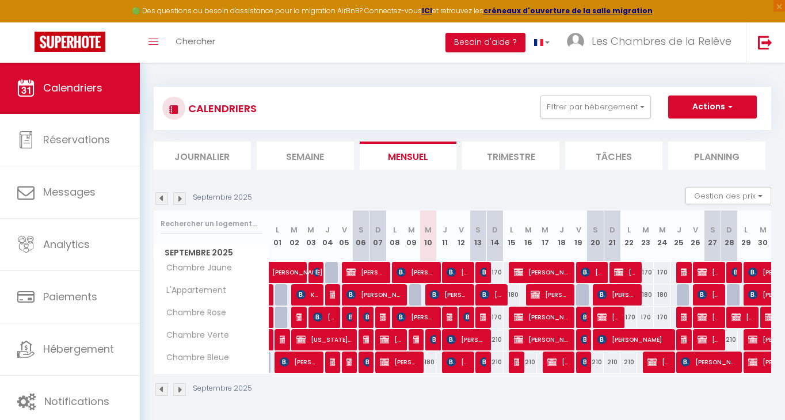
click at [529, 274] on span "Jesse Dryfhout" at bounding box center [542, 272] width 56 height 22
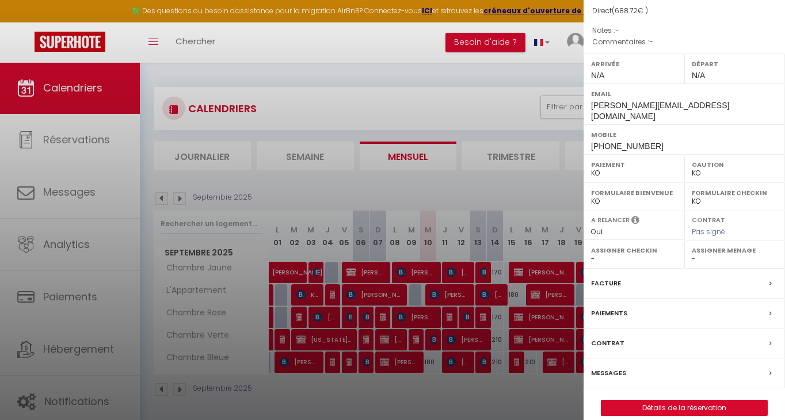
scroll to position [113, 0]
click at [704, 402] on link "Détails de la réservation" at bounding box center [684, 409] width 166 height 15
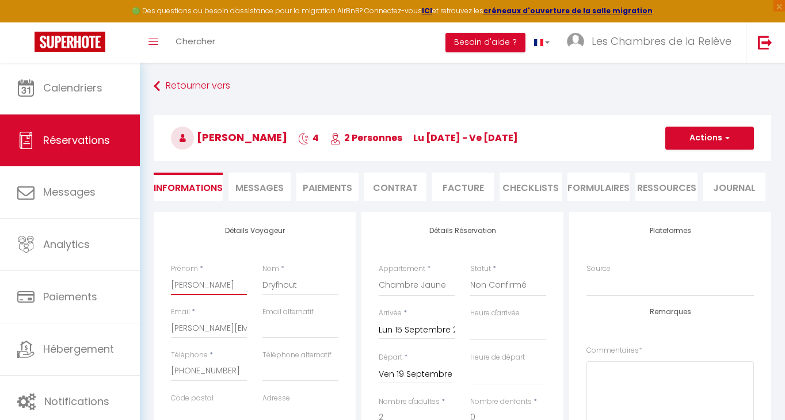
click at [182, 280] on input "Jesse" at bounding box center [209, 284] width 76 height 21
paste input "Lina"
click at [279, 285] on input "Dryfhout" at bounding box center [300, 284] width 76 height 21
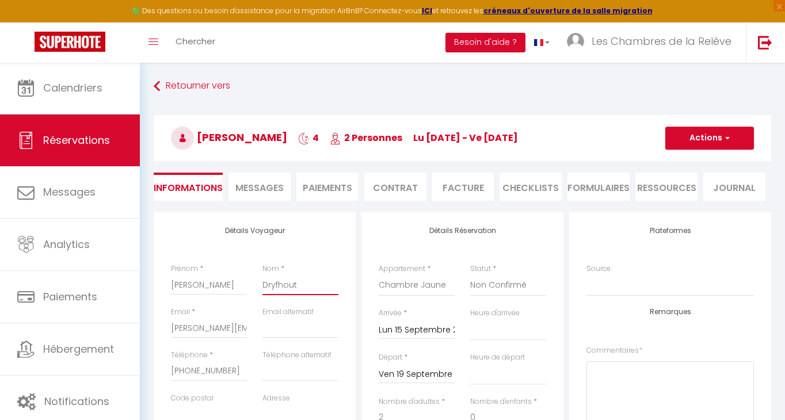
paste input "Caschetto"
click at [202, 326] on input "jesse@driftwoodwork.ca" at bounding box center [209, 328] width 76 height 21
paste input "linacaschetto@gmail.com"
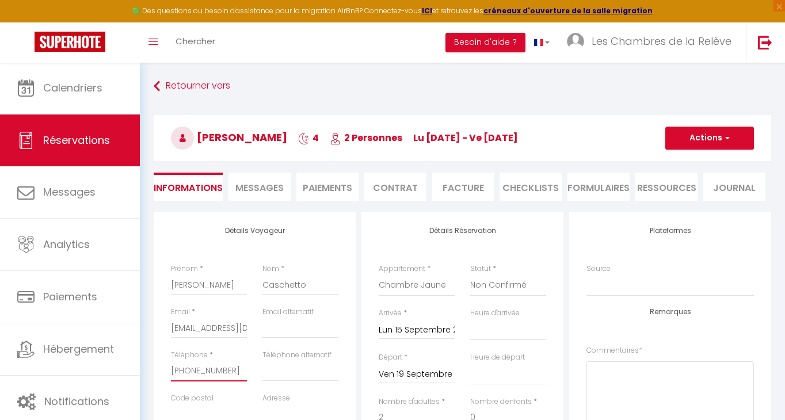
click at [201, 371] on input "+16047166061" at bounding box center [209, 371] width 76 height 21
paste input "(604) 999-1309"
click at [226, 372] on input "+1 (604) 999-1309" at bounding box center [209, 371] width 76 height 21
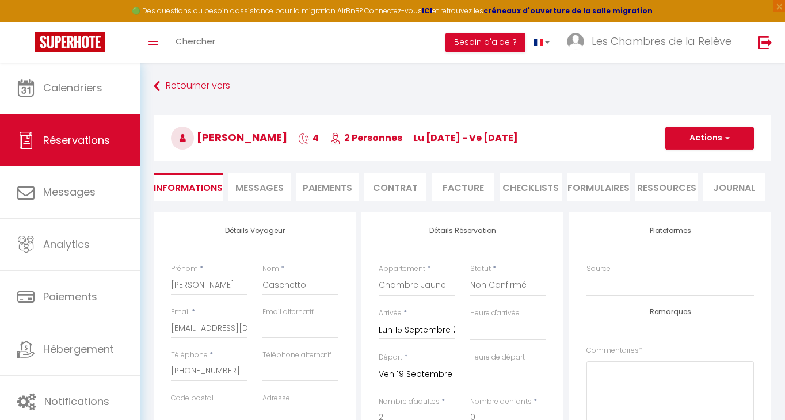
click at [683, 149] on button "Actions" at bounding box center [709, 138] width 89 height 23
click at [682, 158] on link "Enregistrer" at bounding box center [697, 163] width 91 height 15
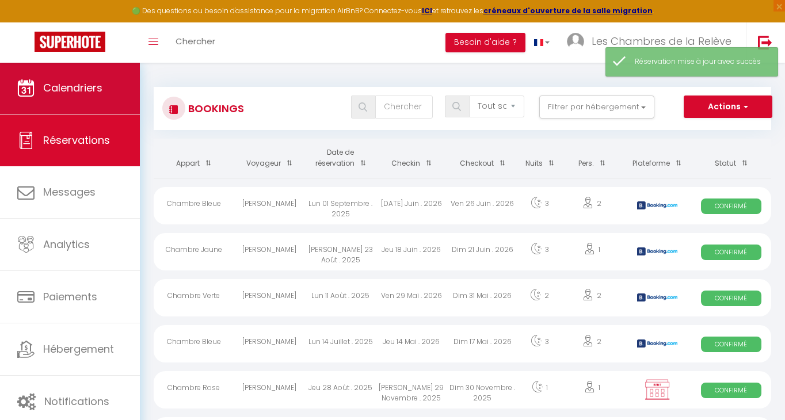
click at [57, 79] on link "Calendriers" at bounding box center [70, 88] width 140 height 52
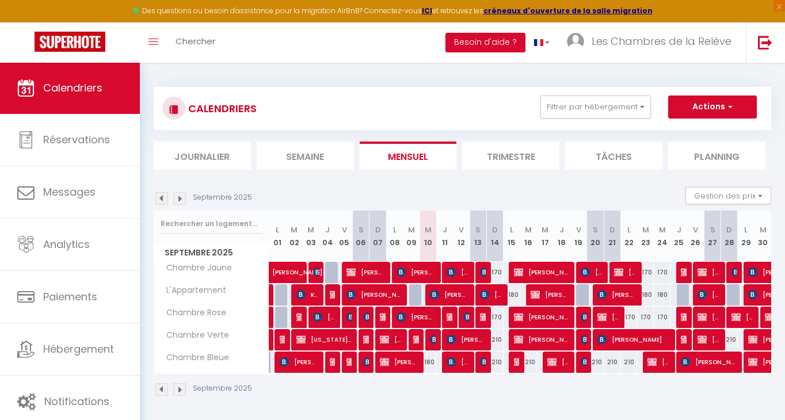
click at [538, 342] on span "Dina Milani" at bounding box center [542, 340] width 56 height 22
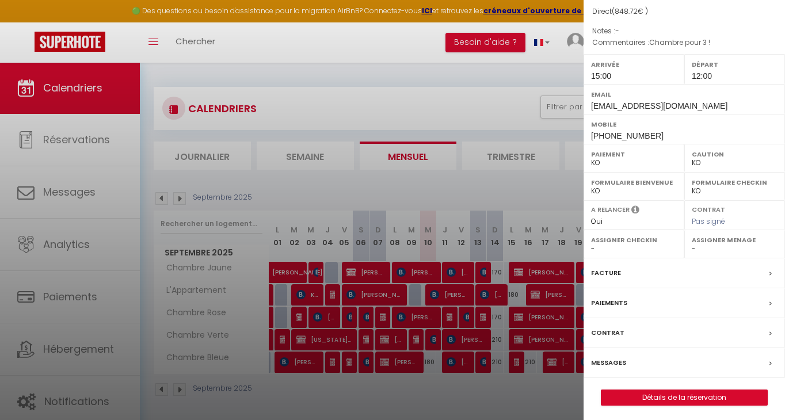
scroll to position [113, 0]
click at [665, 398] on link "Détails de la réservation" at bounding box center [684, 398] width 166 height 15
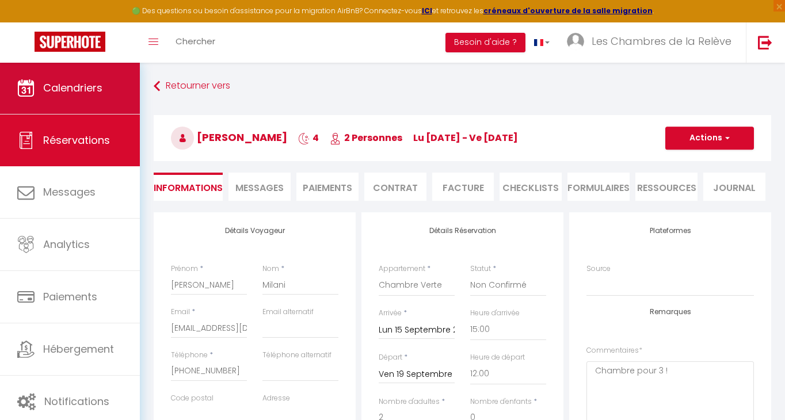
click at [42, 90] on link "Calendriers" at bounding box center [70, 88] width 140 height 52
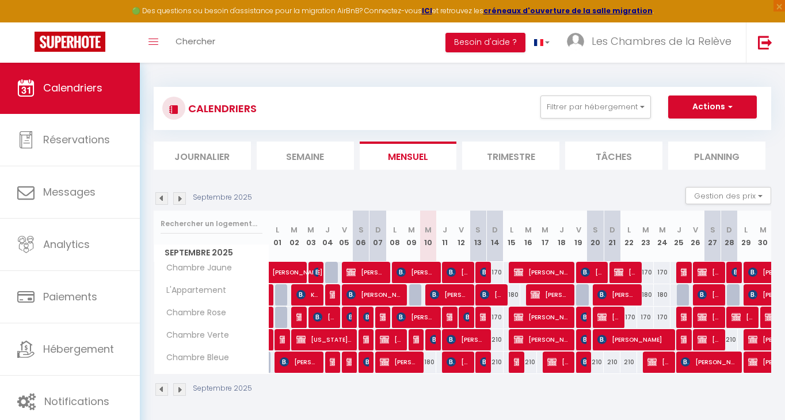
click at [560, 359] on span "Magda Kirejczyk" at bounding box center [558, 362] width 22 height 22
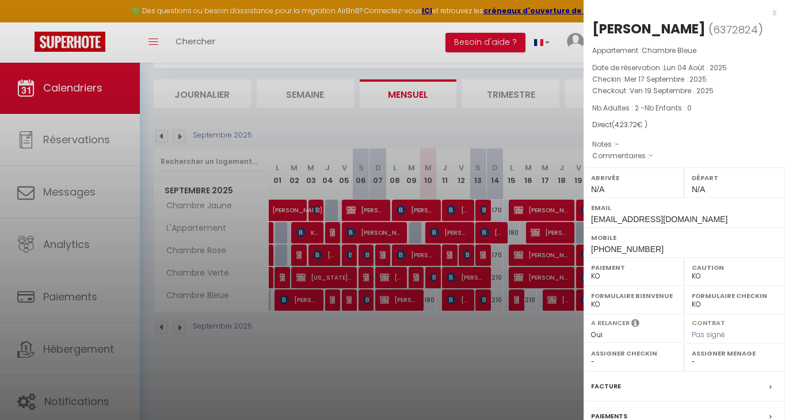
scroll to position [62, 0]
click at [291, 71] on div at bounding box center [392, 210] width 785 height 420
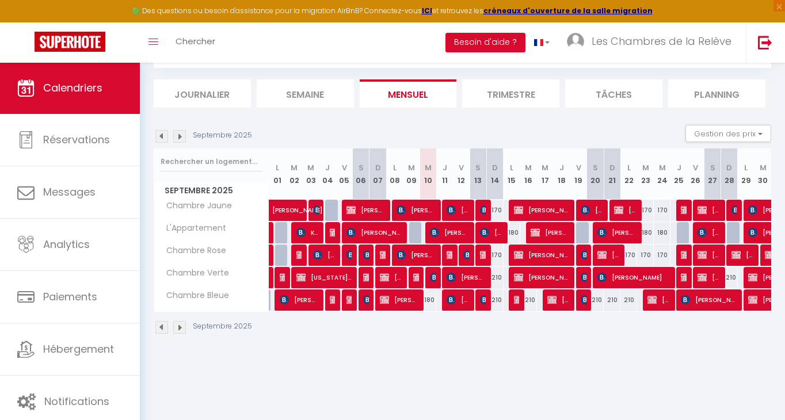
click at [409, 299] on span "Catia Reis" at bounding box center [399, 300] width 39 height 22
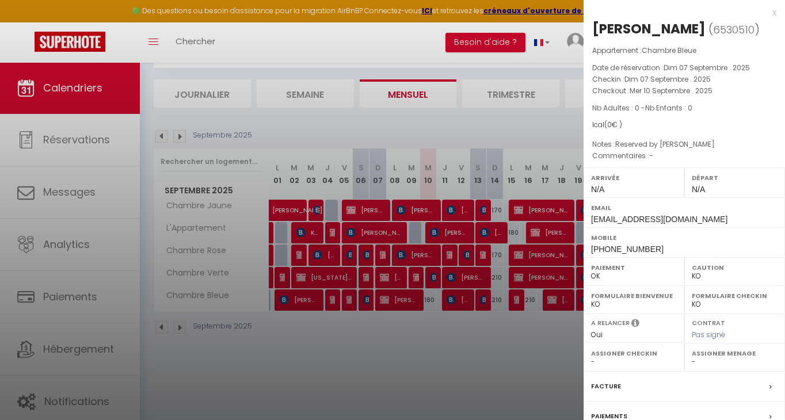
click at [398, 358] on div at bounding box center [392, 210] width 785 height 420
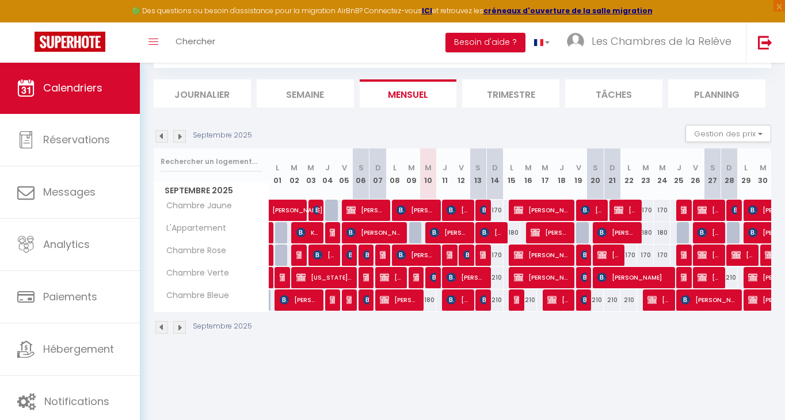
click at [539, 208] on span "Lina Caschetto" at bounding box center [542, 210] width 56 height 22
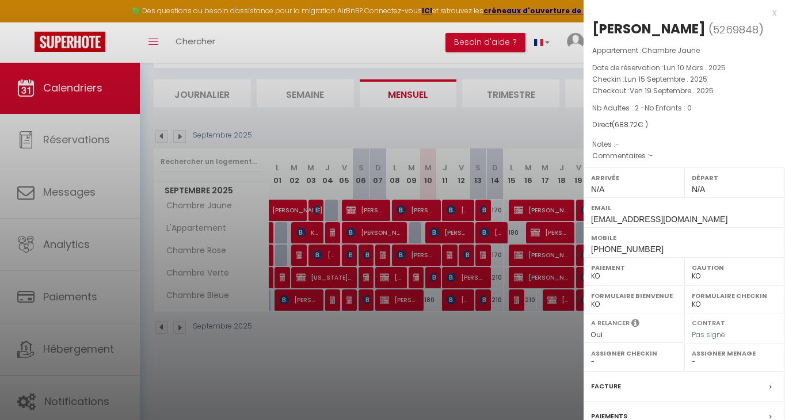
click at [499, 361] on div at bounding box center [392, 210] width 785 height 420
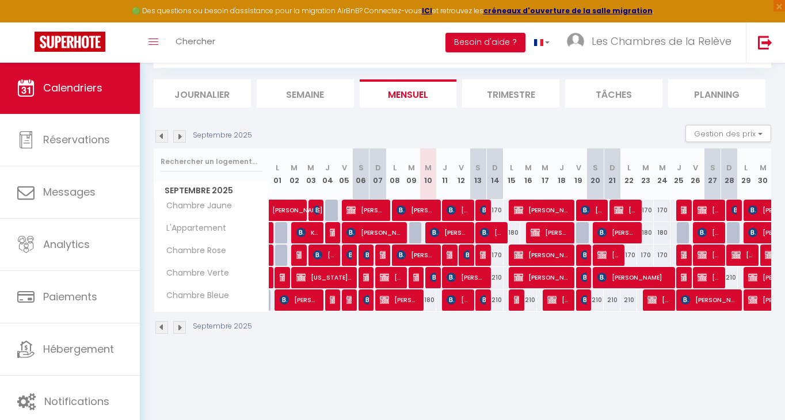
click at [528, 213] on span "Lina Caschetto" at bounding box center [542, 210] width 56 height 22
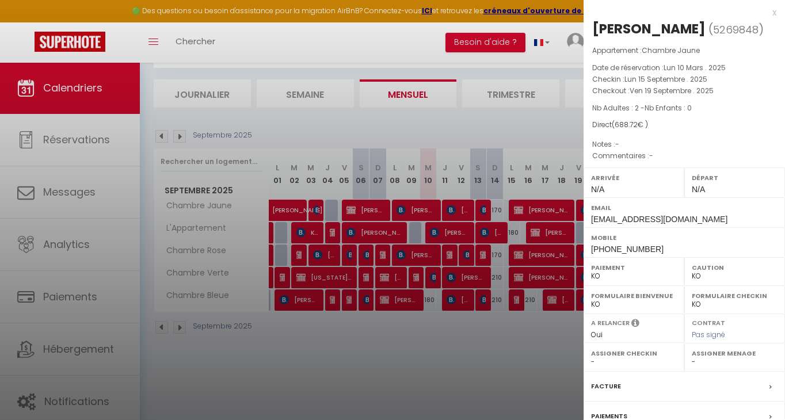
click at [108, 319] on div at bounding box center [392, 210] width 785 height 420
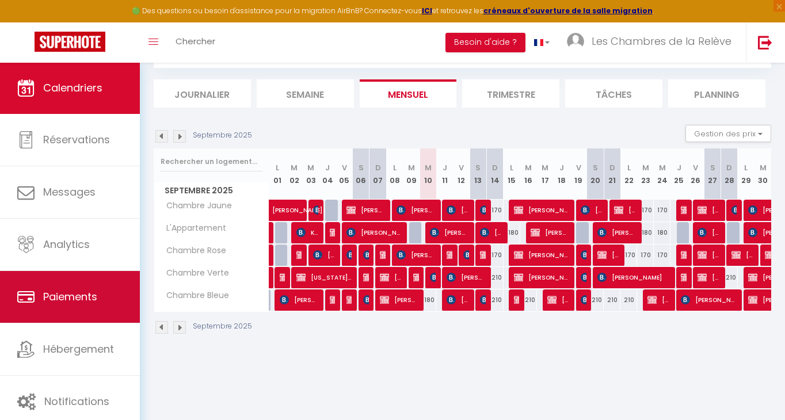
click at [108, 304] on link "Paiements" at bounding box center [70, 297] width 140 height 52
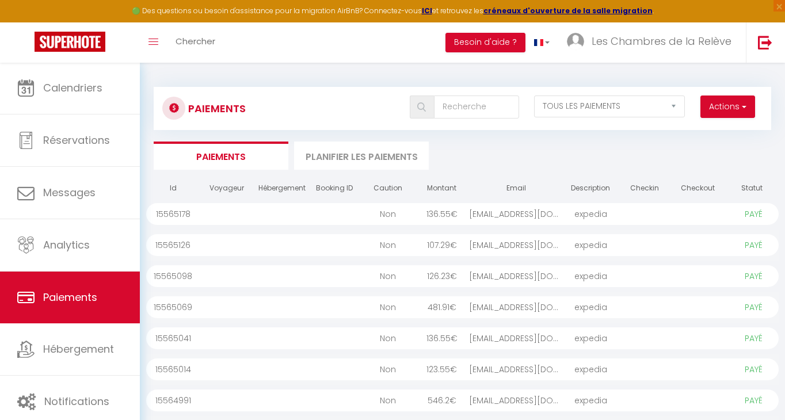
click at [720, 101] on button "Actions" at bounding box center [727, 107] width 55 height 23
click at [711, 131] on link "Créer nouveau lien paiement" at bounding box center [684, 131] width 142 height 15
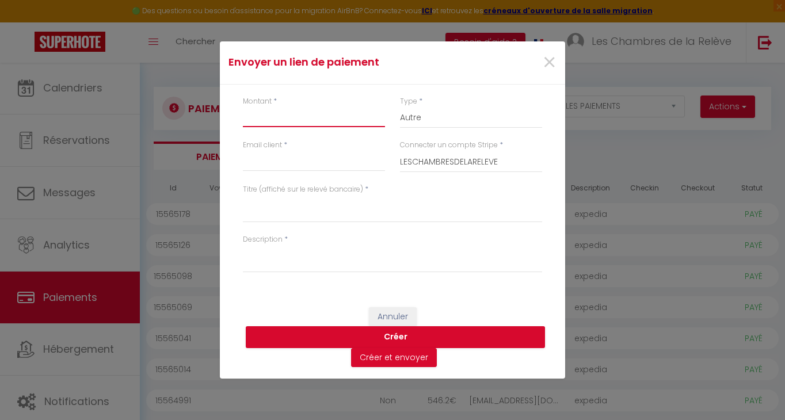
click at [278, 127] on input "Montant" at bounding box center [314, 116] width 142 height 21
click at [323, 171] on input "Email client" at bounding box center [314, 161] width 142 height 21
paste input "jessicagoossen@gmail.com"
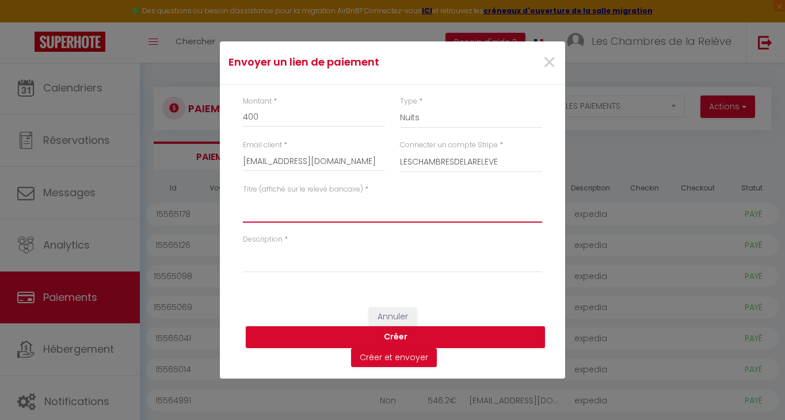
click at [319, 216] on textarea "Titre (affiché sur le relevé bancaire)" at bounding box center [392, 209] width 299 height 28
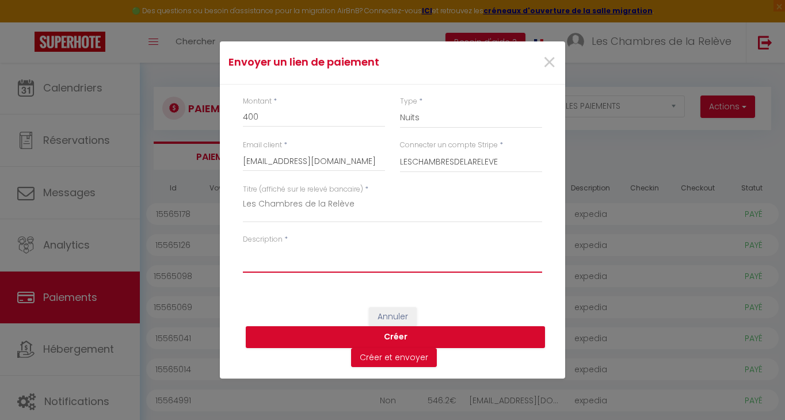
click at [307, 257] on textarea "Description" at bounding box center [392, 259] width 299 height 28
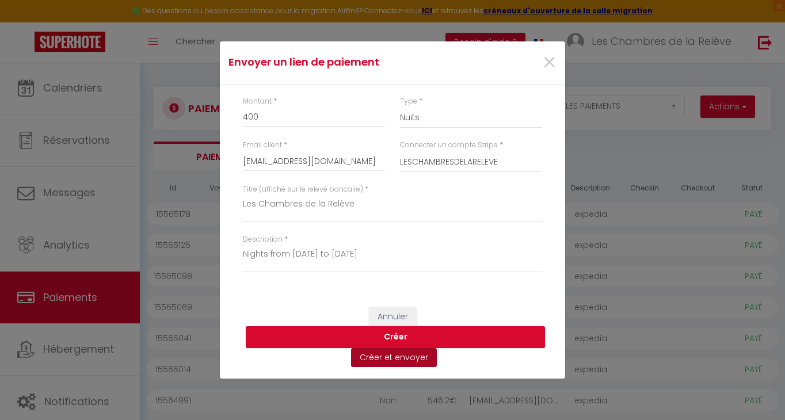
click at [394, 354] on button "Créer et envoyer" at bounding box center [394, 358] width 86 height 20
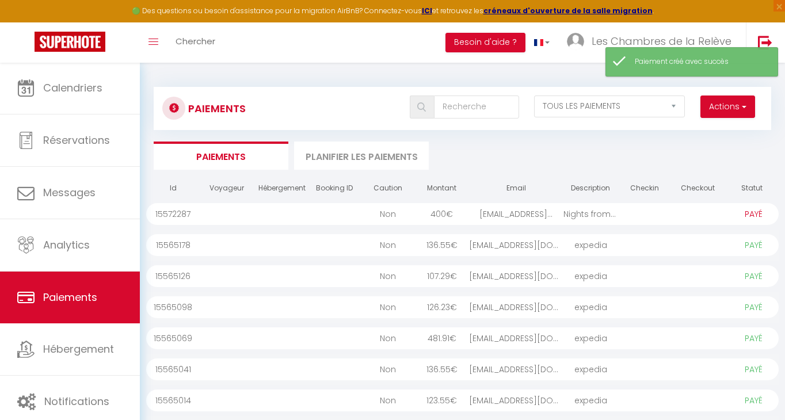
click at [704, 222] on div at bounding box center [698, 214] width 54 height 22
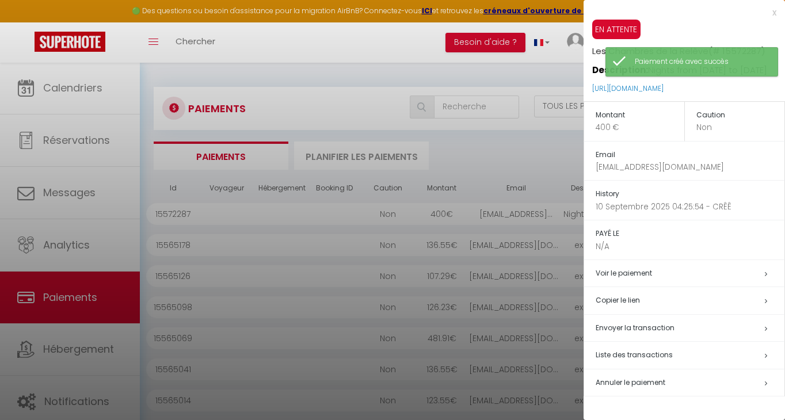
drag, startPoint x: 743, startPoint y: 103, endPoint x: 591, endPoint y: 97, distance: 152.6
click at [591, 97] on div "EN ATTENTE Les Chambres de la Relève (# 15572287) Description: Nights from 15th…" at bounding box center [683, 61] width 201 height 82
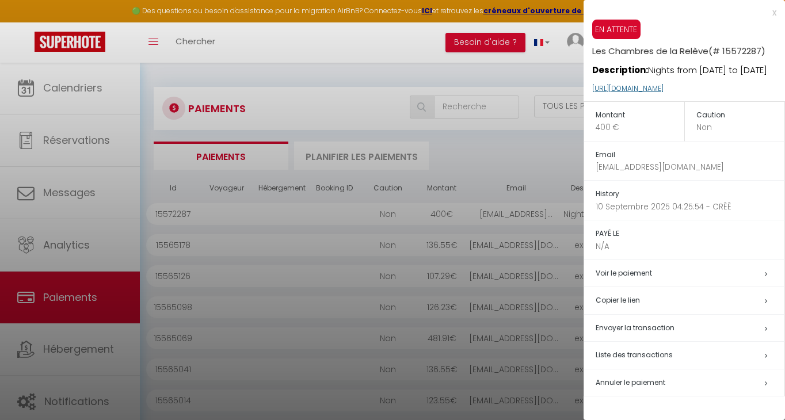
drag, startPoint x: 738, startPoint y: 101, endPoint x: 593, endPoint y: 101, distance: 145.0
click at [593, 101] on p "https://superhote.com/applink/p/xFGgRkfS" at bounding box center [688, 89] width 193 height 25
drag, startPoint x: 589, startPoint y: 102, endPoint x: 699, endPoint y: 105, distance: 109.9
click at [699, 101] on div "EN ATTENTE Les Chambres de la Relève (# 15572287) Description: Nights from 15th…" at bounding box center [683, 61] width 201 height 82
drag, startPoint x: 739, startPoint y: 101, endPoint x: 686, endPoint y: 100, distance: 53.0
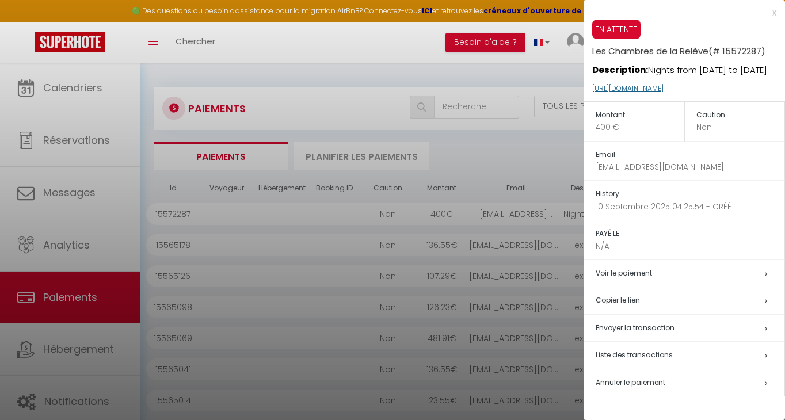
click at [686, 100] on p "https://superhote.com/applink/p/xFGgRkfS" at bounding box center [688, 89] width 193 height 25
click at [663, 93] on link "https://superhote.com/applink/p/xFGgRkfS" at bounding box center [627, 88] width 71 height 10
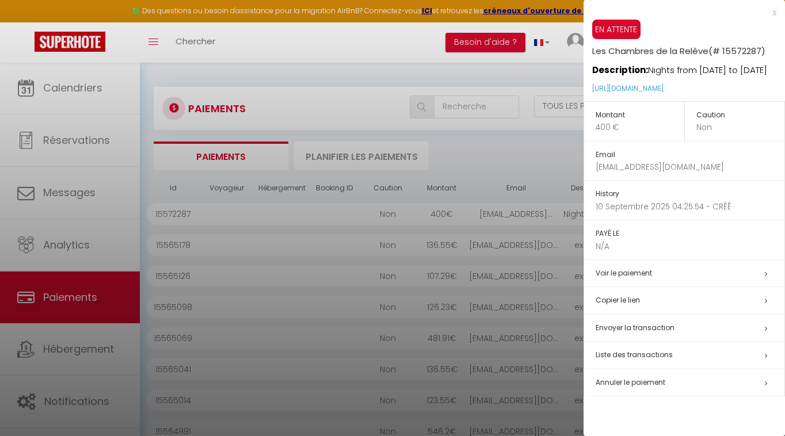
click at [552, 146] on div at bounding box center [392, 218] width 785 height 436
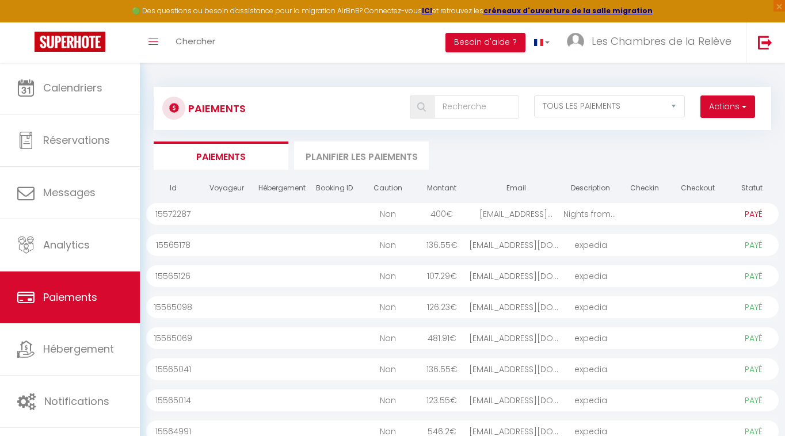
click at [723, 101] on button "Actions" at bounding box center [727, 107] width 55 height 23
click at [704, 131] on link "Créer nouveau lien paiement" at bounding box center [684, 131] width 142 height 15
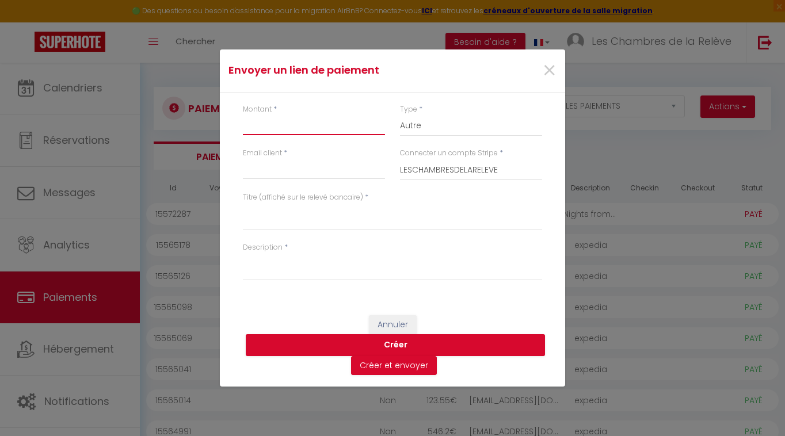
click at [296, 128] on input "Montant" at bounding box center [314, 124] width 142 height 21
click at [274, 180] on input "Email client" at bounding box center [314, 169] width 142 height 21
click at [293, 159] on div "Email client *" at bounding box center [314, 164] width 142 height 32
click at [288, 169] on input "Email client" at bounding box center [314, 169] width 142 height 21
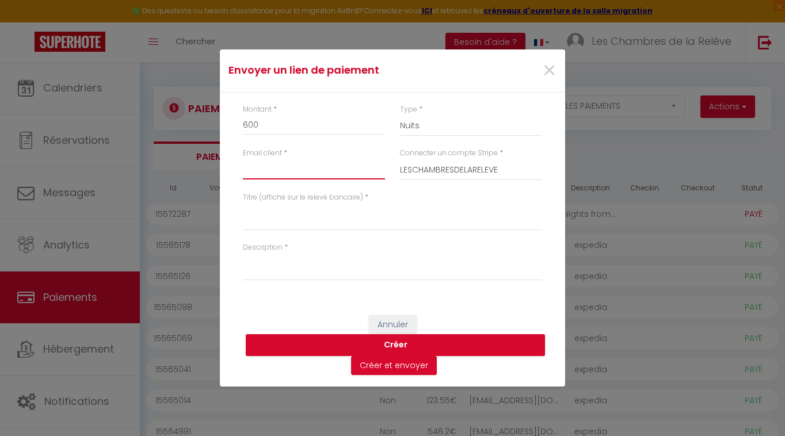
paste input "dinamaymilani@gmail.com"
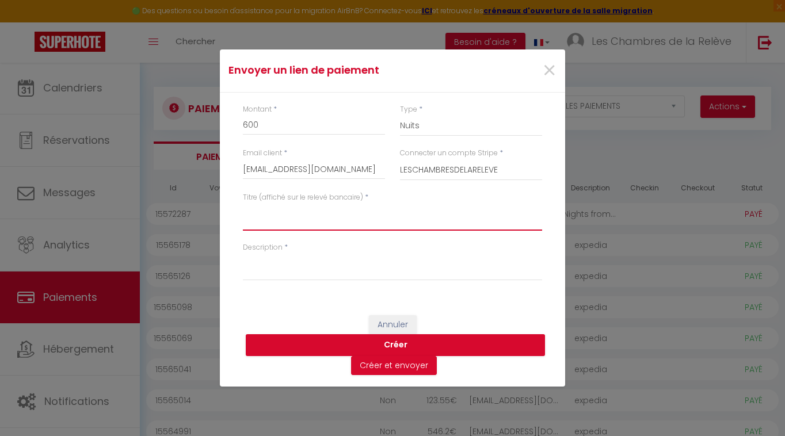
click at [283, 215] on textarea "Titre (affiché sur le relevé bancaire)" at bounding box center [392, 217] width 299 height 28
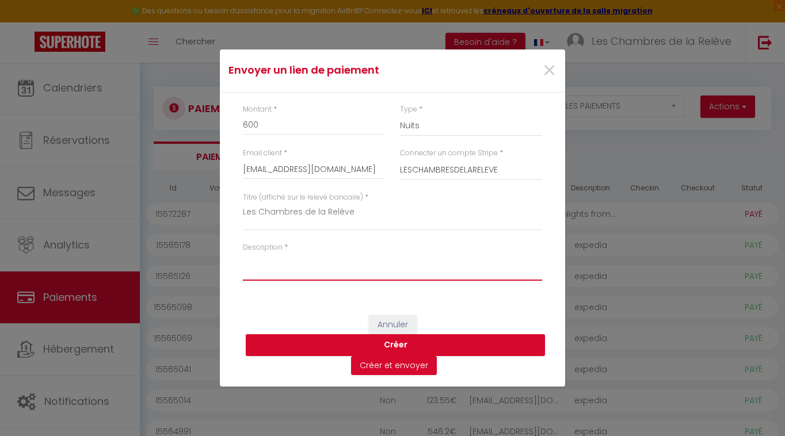
click at [261, 277] on textarea "Description" at bounding box center [392, 267] width 299 height 28
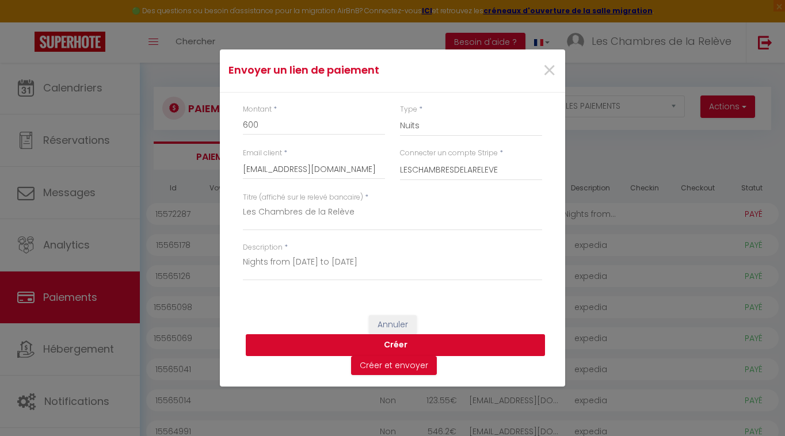
click at [411, 345] on button "Créer" at bounding box center [395, 345] width 299 height 22
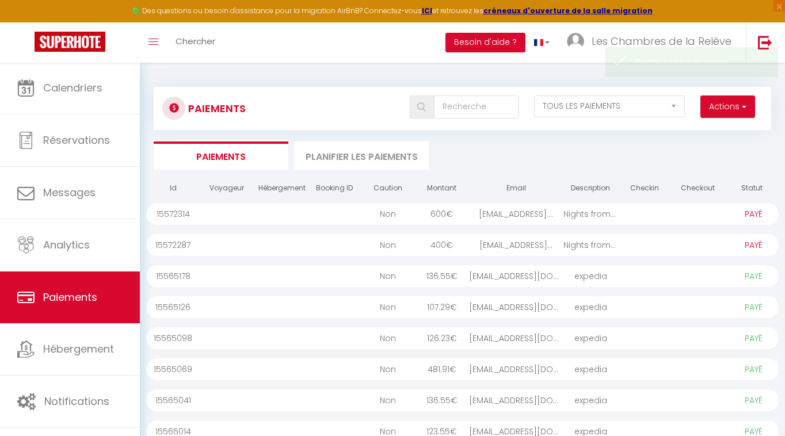
click at [667, 217] on div at bounding box center [644, 214] width 54 height 22
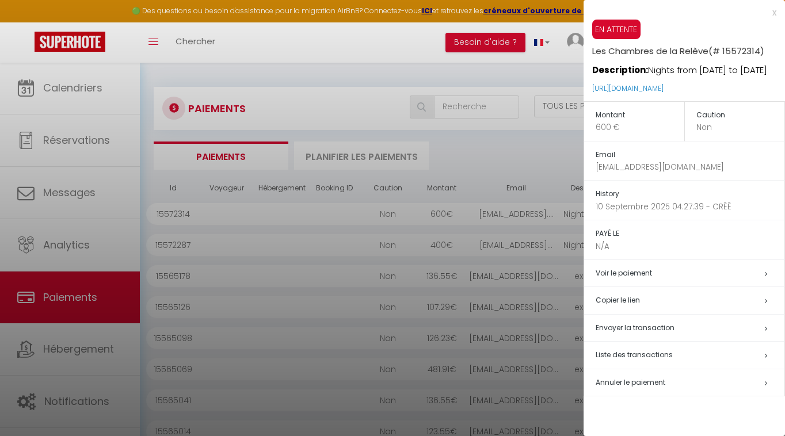
drag, startPoint x: 743, startPoint y: 101, endPoint x: 600, endPoint y: 96, distance: 143.4
click at [600, 96] on p "https://superhote.com/applink/p/btpygBXc" at bounding box center [688, 89] width 193 height 25
drag, startPoint x: 591, startPoint y: 100, endPoint x: 694, endPoint y: 98, distance: 102.4
click at [694, 98] on div "EN ATTENTE Les Chambres de la Relève (# 15572314) Description: Nights from 15th…" at bounding box center [683, 61] width 201 height 82
drag, startPoint x: 741, startPoint y: 100, endPoint x: 694, endPoint y: 97, distance: 46.7
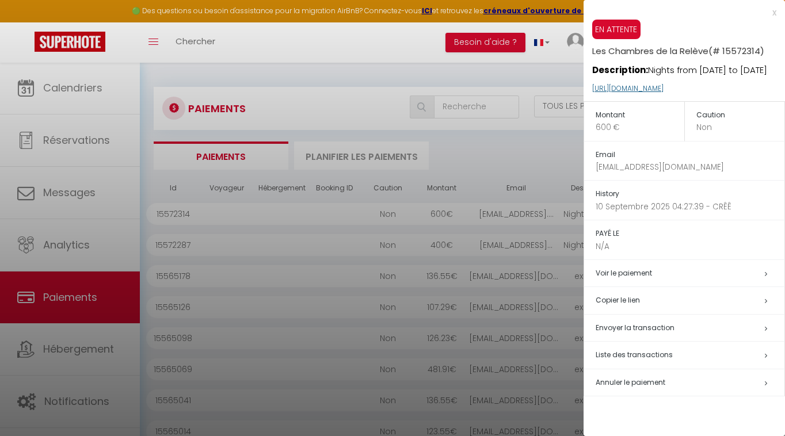
click at [694, 97] on p "https://superhote.com/applink/p/btpygBXc" at bounding box center [688, 89] width 193 height 25
click at [663, 93] on link "https://superhote.com/applink/p/btpygBXc" at bounding box center [627, 88] width 71 height 10
click at [513, 151] on div at bounding box center [392, 218] width 785 height 436
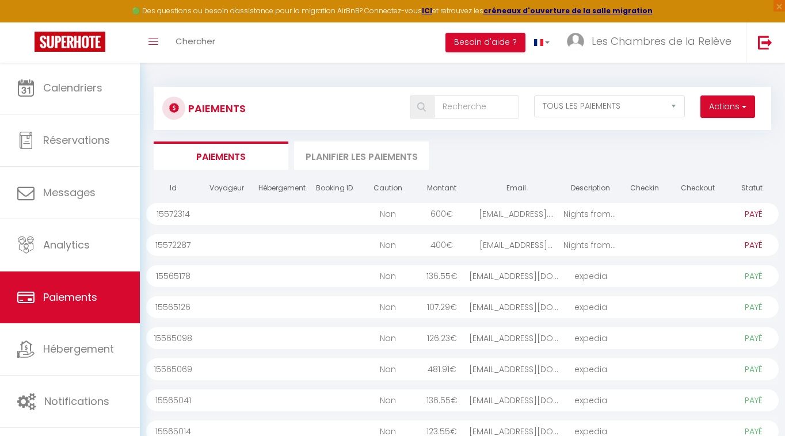
click at [725, 100] on button "Actions" at bounding box center [727, 107] width 55 height 23
click at [713, 128] on link "Créer nouveau lien paiement" at bounding box center [684, 131] width 142 height 15
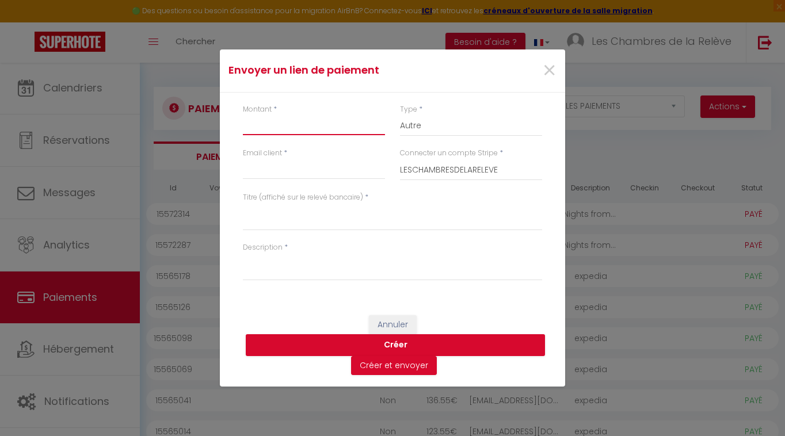
click at [280, 132] on input "Montant" at bounding box center [314, 124] width 142 height 21
click at [298, 175] on input "Email client" at bounding box center [314, 169] width 142 height 21
paste input "mgdkanna@gmail.com"
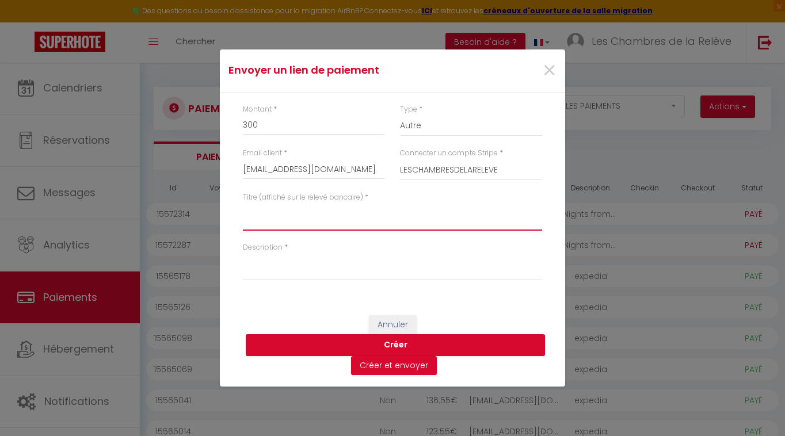
click at [345, 209] on textarea "Titre (affiché sur le relevé bancaire)" at bounding box center [392, 217] width 299 height 28
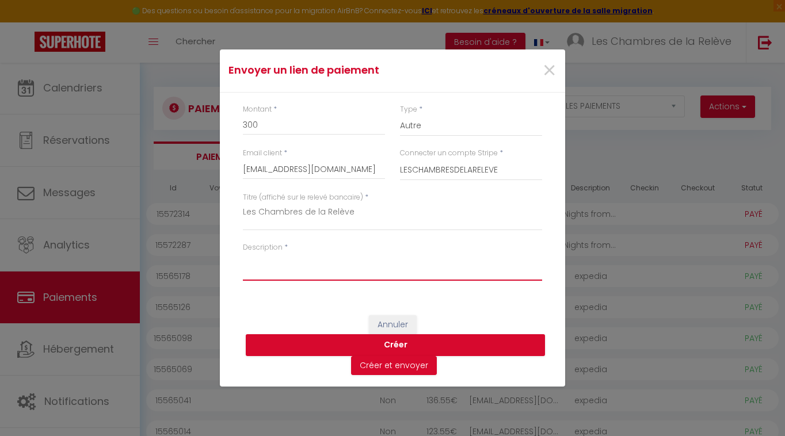
click at [305, 261] on textarea "Description" at bounding box center [392, 267] width 299 height 28
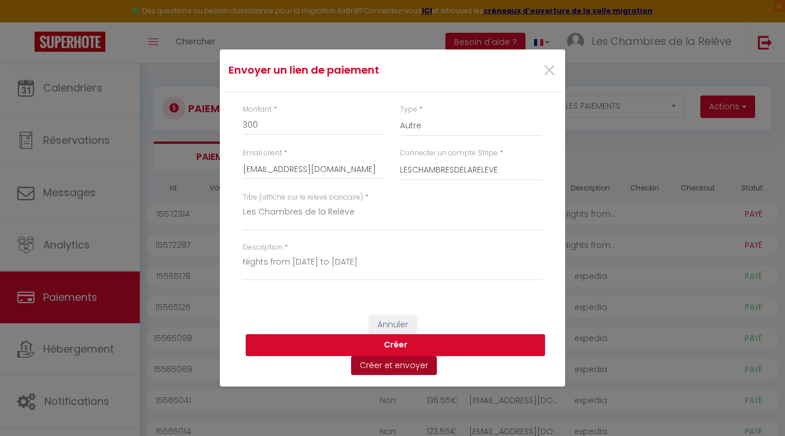
click at [384, 366] on button "Créer et envoyer" at bounding box center [394, 366] width 86 height 20
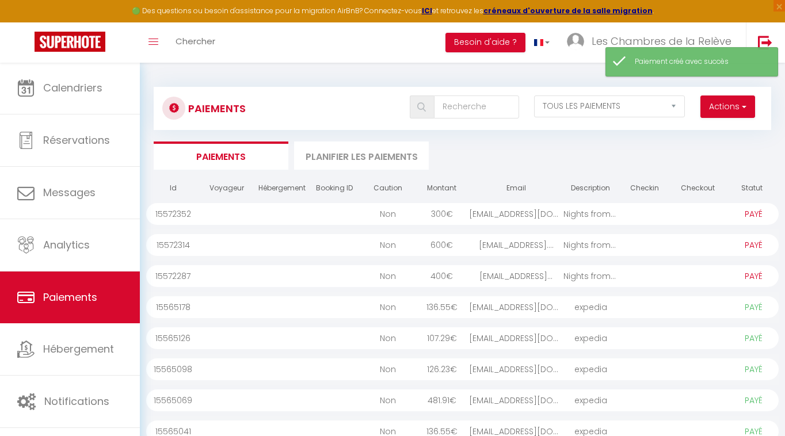
click at [657, 216] on div at bounding box center [644, 214] width 54 height 22
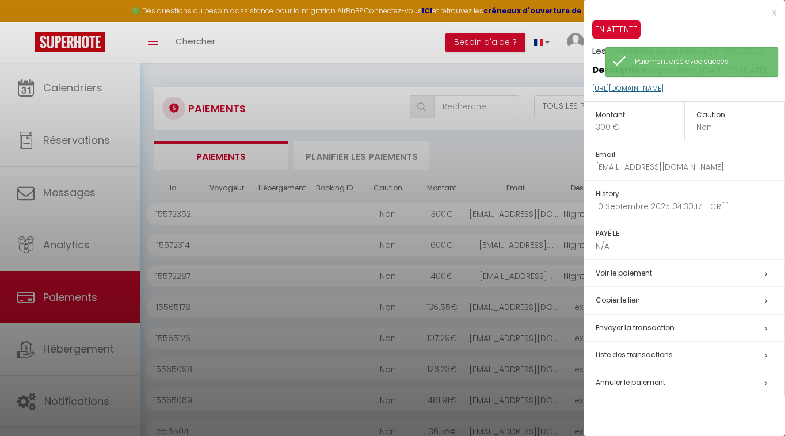
click at [663, 93] on link "https://superhote.com/applink/p/u659wM7S" at bounding box center [627, 88] width 71 height 10
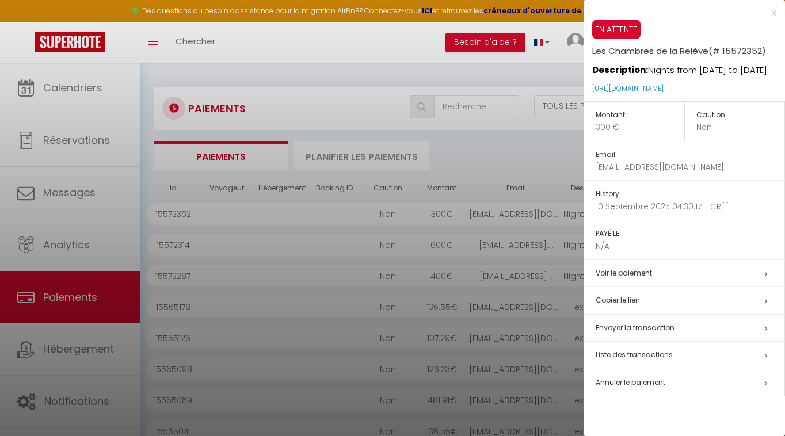
click at [48, 97] on div at bounding box center [392, 218] width 785 height 436
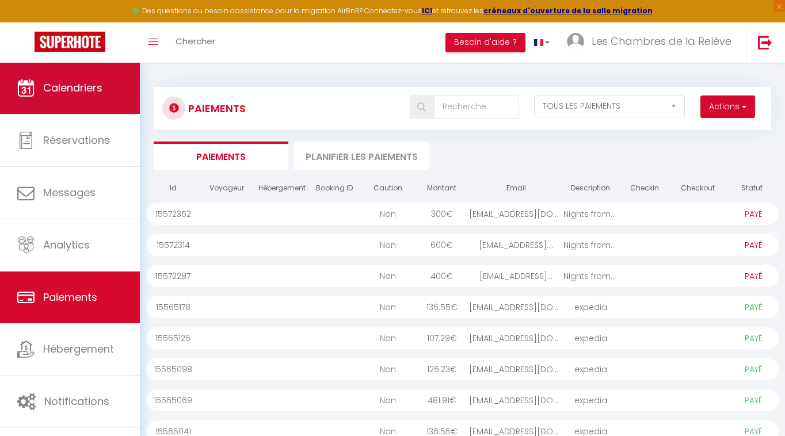
click at [48, 97] on link "Calendriers" at bounding box center [70, 88] width 140 height 52
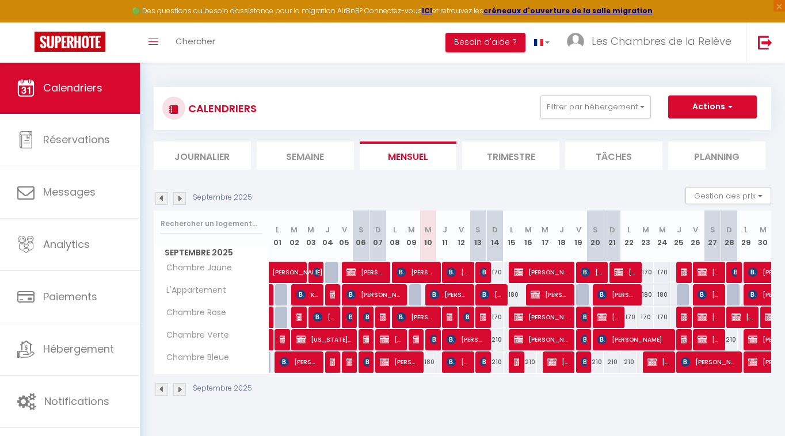
click at [545, 318] on span "Jessica Goossen" at bounding box center [542, 317] width 56 height 22
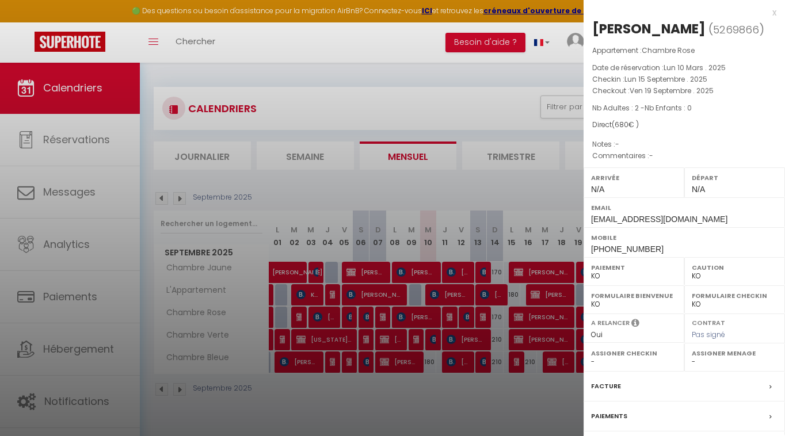
click at [499, 387] on div at bounding box center [392, 218] width 785 height 436
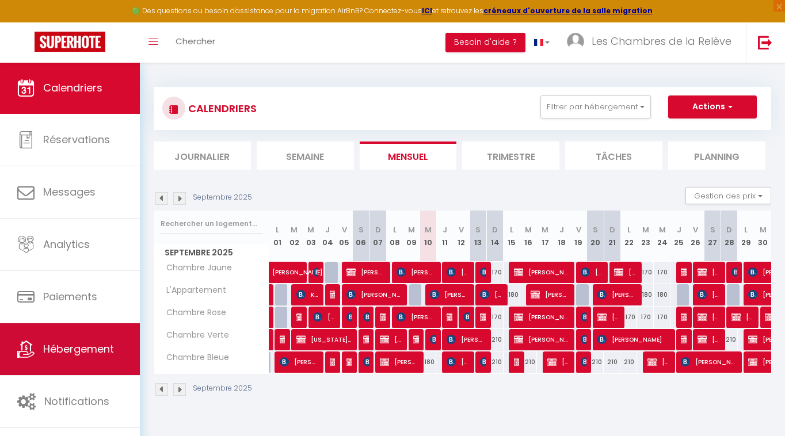
click at [94, 347] on span "Hébergement" at bounding box center [78, 349] width 71 height 14
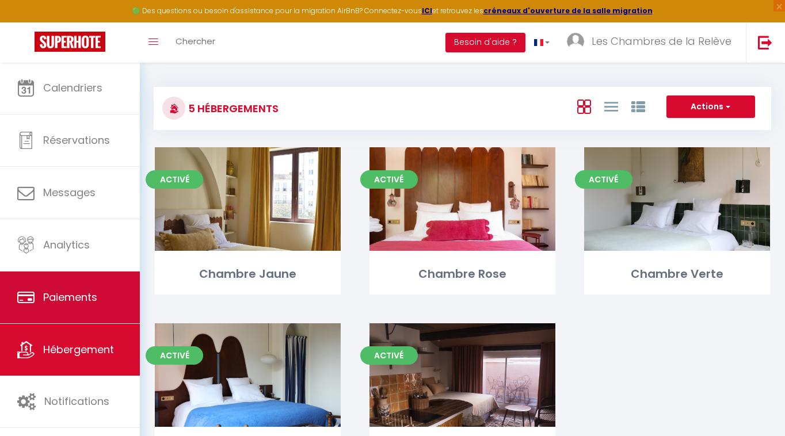
click at [83, 298] on span "Paiements" at bounding box center [70, 297] width 54 height 14
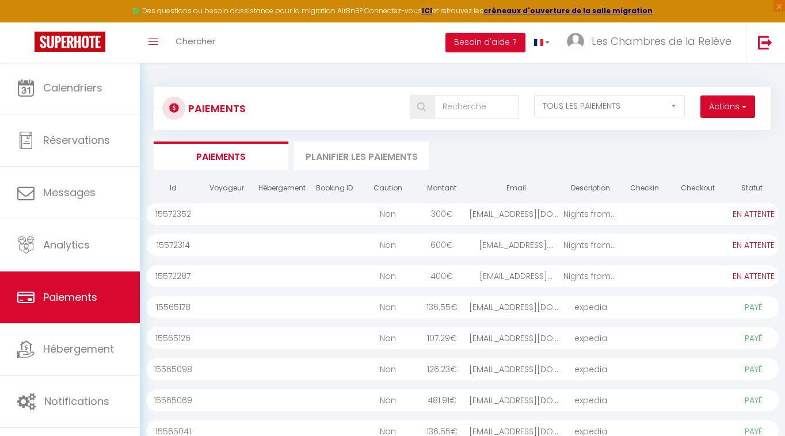
click at [530, 278] on div "jessicagoossen@gmail..." at bounding box center [516, 276] width 95 height 22
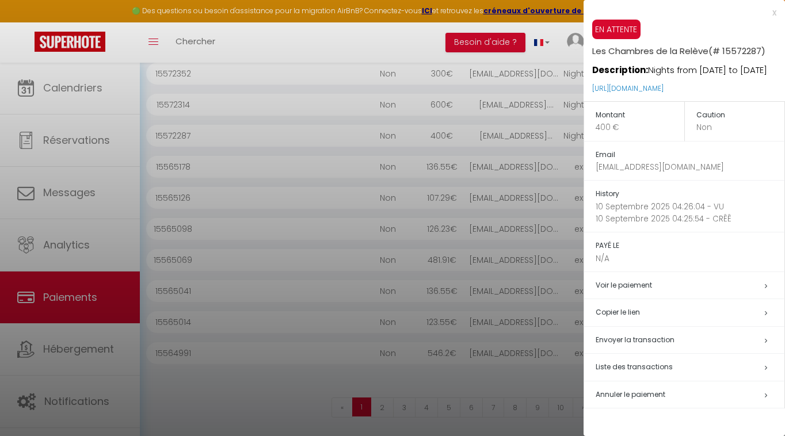
scroll to position [140, 0]
click at [629, 399] on span "Annuler le paiement" at bounding box center [630, 395] width 70 height 10
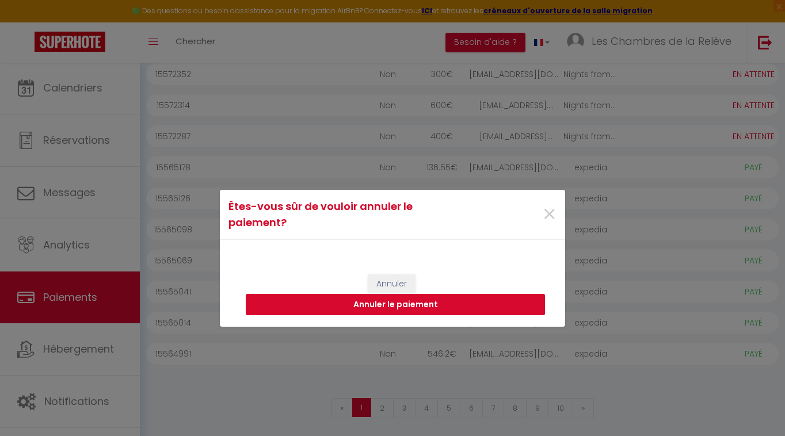
click at [405, 304] on button "Annuler le paiement" at bounding box center [395, 305] width 299 height 22
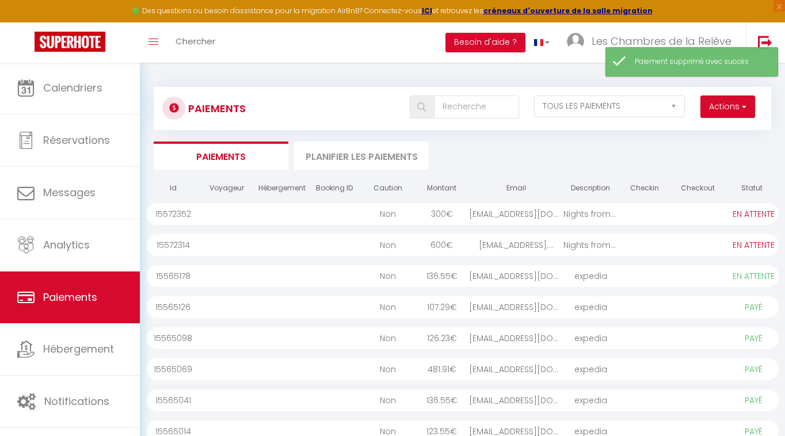
scroll to position [0, 0]
click at [723, 111] on button "Actions" at bounding box center [727, 107] width 55 height 23
click at [713, 132] on link "Créer nouveau lien paiement" at bounding box center [684, 131] width 142 height 15
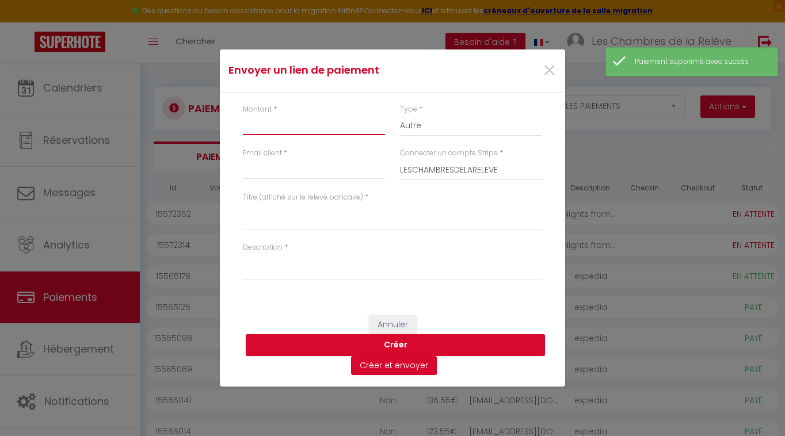
click at [296, 135] on input "Montant" at bounding box center [314, 124] width 142 height 21
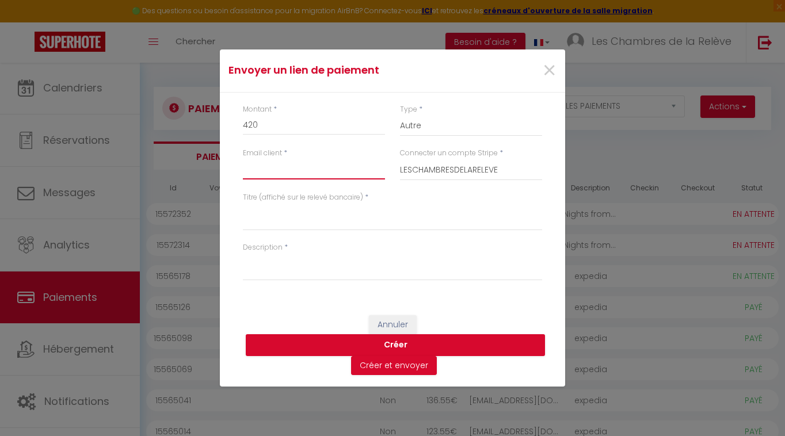
click at [277, 168] on input "Email client" at bounding box center [314, 169] width 142 height 21
paste input "jessicagoossen@gmail.com"
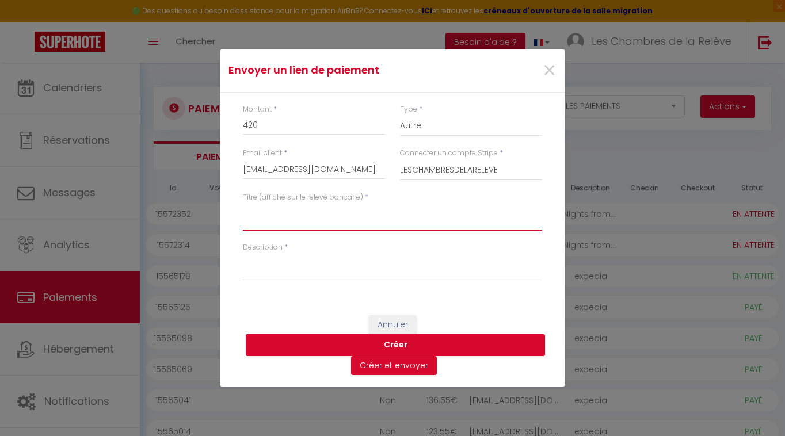
click at [283, 223] on textarea "Titre (affiché sur le relevé bancaire)" at bounding box center [392, 217] width 299 height 28
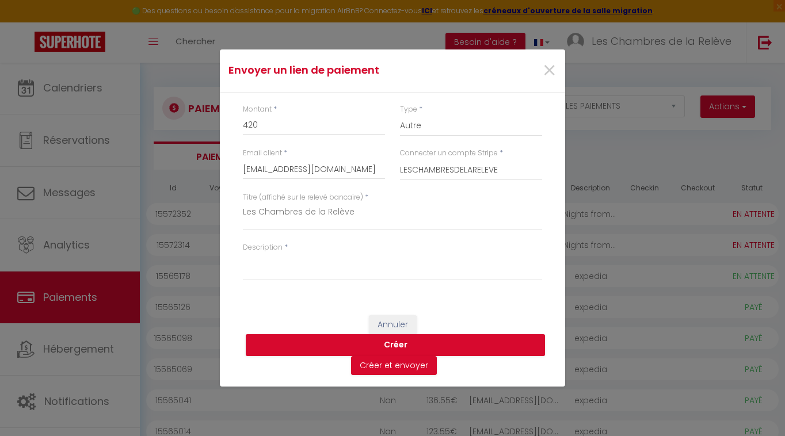
click at [266, 281] on div "Description *" at bounding box center [392, 267] width 314 height 50
click at [268, 278] on textarea "Description" at bounding box center [392, 267] width 299 height 28
click at [387, 343] on button "Créer" at bounding box center [395, 345] width 299 height 22
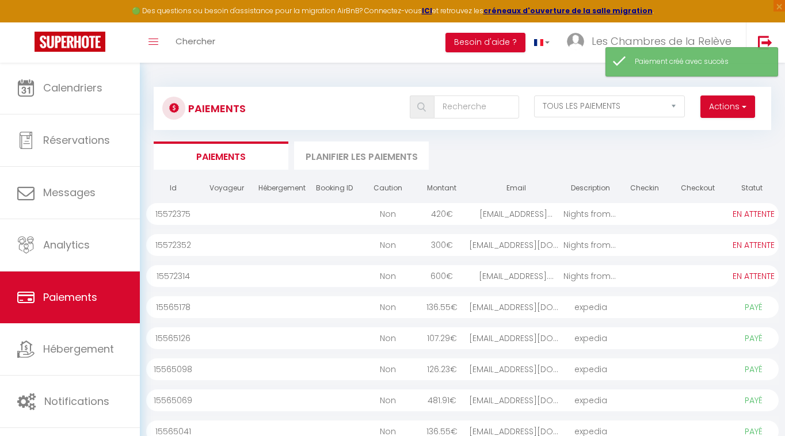
click at [684, 210] on div at bounding box center [698, 214] width 54 height 22
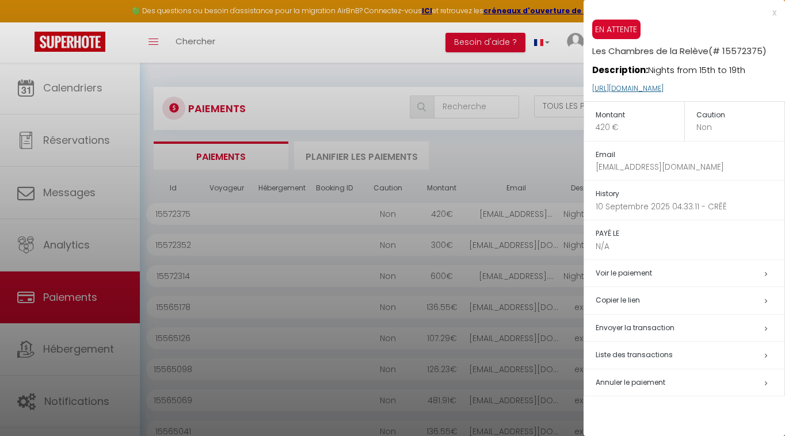
click at [663, 87] on link "https://superhote.com/applink/p/JWLFK41P" at bounding box center [627, 88] width 71 height 10
click at [85, 285] on div at bounding box center [392, 218] width 785 height 436
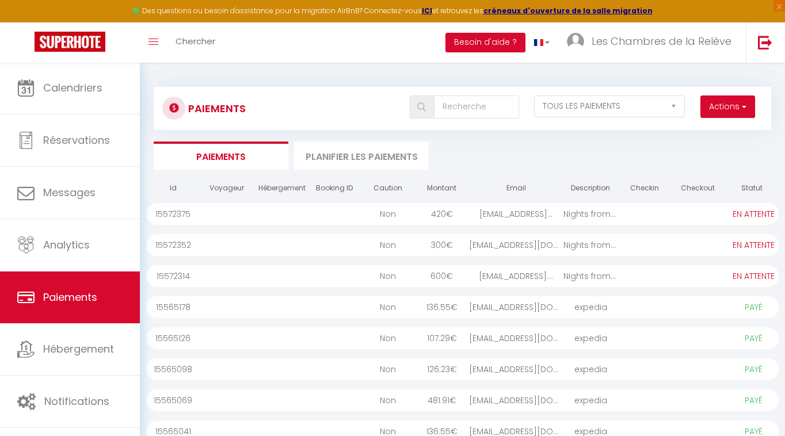
click at [738, 98] on button "Actions" at bounding box center [727, 107] width 55 height 23
click at [717, 131] on link "Créer nouveau lien paiement" at bounding box center [684, 131] width 142 height 15
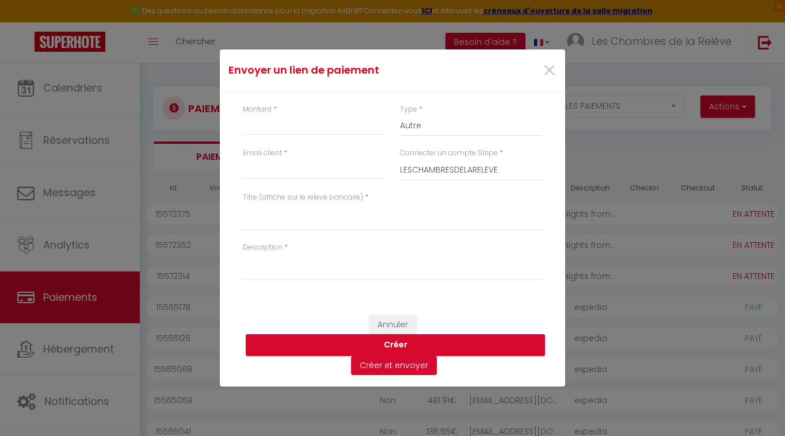
click at [323, 111] on div "Montant *" at bounding box center [314, 120] width 142 height 32
click at [303, 127] on input "Montant" at bounding box center [314, 124] width 142 height 21
click at [250, 176] on input "Email client" at bounding box center [314, 169] width 142 height 21
paste input "linacaschetto@gmail.com"
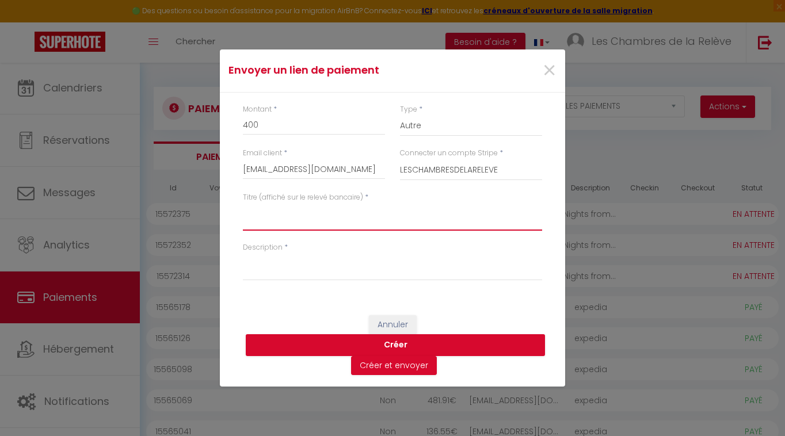
click at [289, 224] on textarea "Titre (affiché sur le relevé bancaire)" at bounding box center [392, 217] width 299 height 28
click at [327, 213] on textarea "Les Chambres de la relève" at bounding box center [392, 217] width 299 height 28
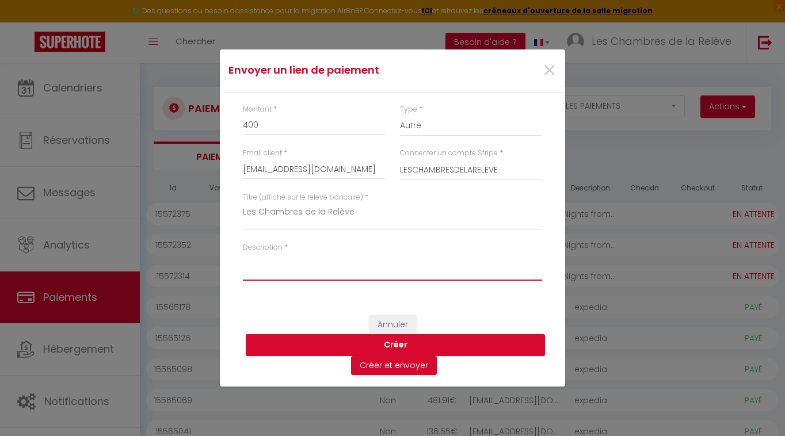
click at [311, 264] on textarea "Description" at bounding box center [392, 267] width 299 height 28
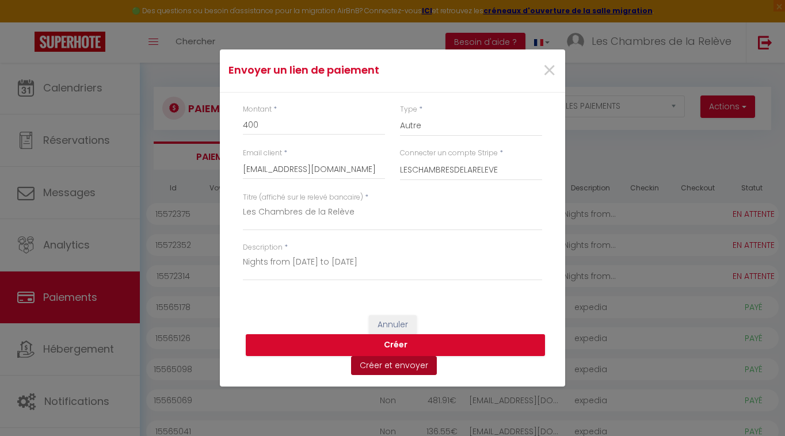
click at [402, 371] on button "Créer et envoyer" at bounding box center [394, 366] width 86 height 20
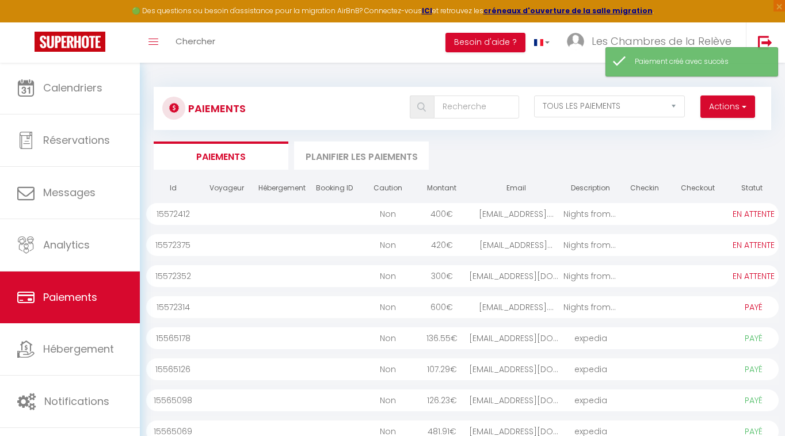
click at [720, 217] on div at bounding box center [698, 214] width 54 height 22
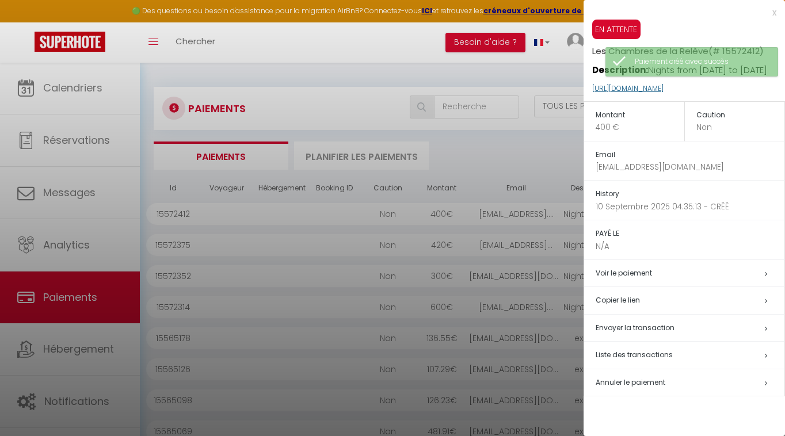
drag, startPoint x: 749, startPoint y: 100, endPoint x: 612, endPoint y: 100, distance: 136.9
click at [612, 100] on p "https://superhote.com/applink/p/2YQ3AK9e" at bounding box center [688, 89] width 193 height 25
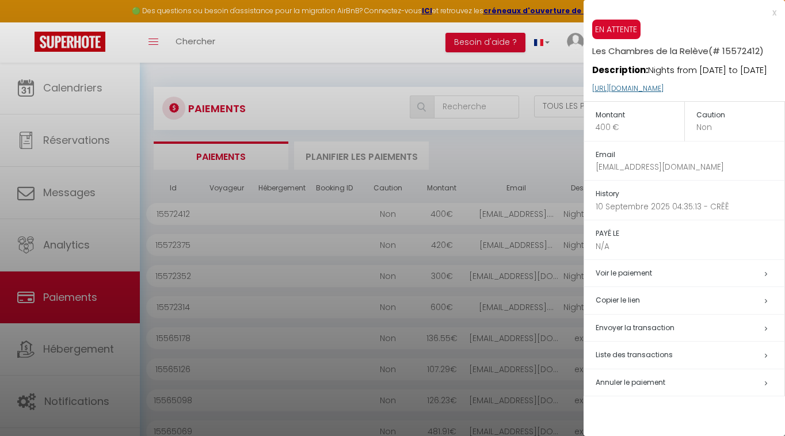
drag, startPoint x: 589, startPoint y: 100, endPoint x: 601, endPoint y: 100, distance: 11.5
click at [599, 100] on div "EN ATTENTE Les Chambres de la Relève (# 15572412) Description: Nights from 15th…" at bounding box center [683, 61] width 201 height 82
click at [601, 93] on link "https://superhote.com/applink/p/2YQ3AK9e" at bounding box center [627, 88] width 71 height 10
click at [61, 280] on div at bounding box center [392, 218] width 785 height 436
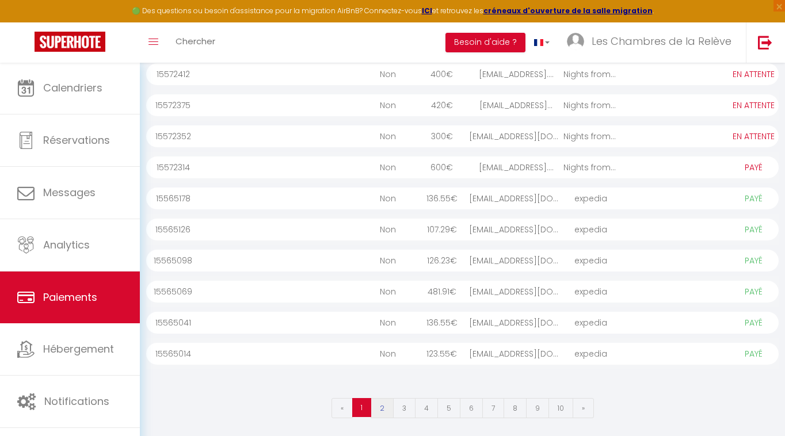
click at [380, 411] on link "2" at bounding box center [382, 408] width 23 height 20
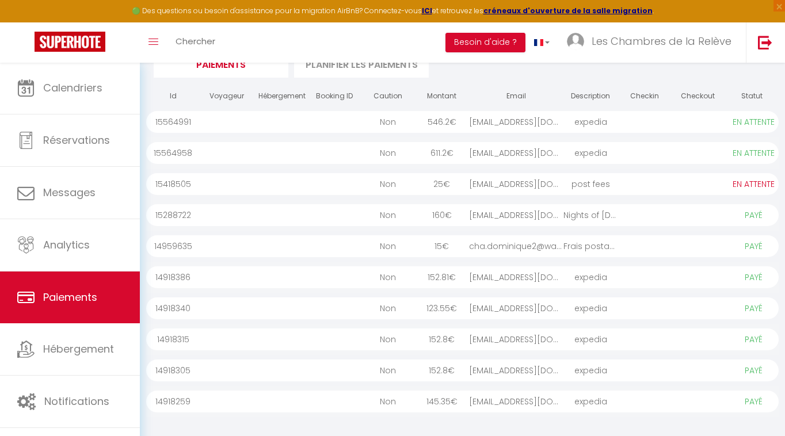
scroll to position [91, 0]
click at [504, 183] on div "xx@xx.fr" at bounding box center [516, 185] width 95 height 22
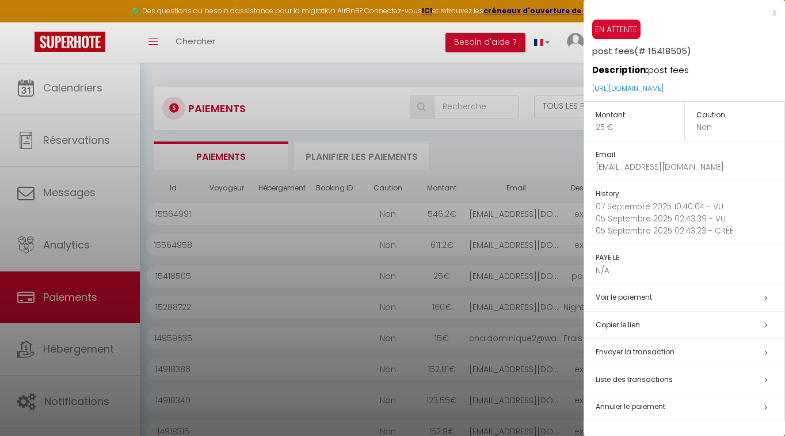
scroll to position [0, 0]
click at [63, 92] on div at bounding box center [392, 218] width 785 height 436
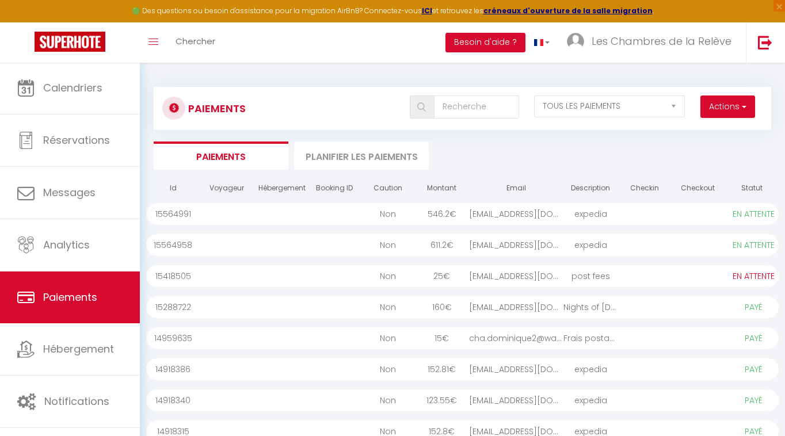
click at [63, 92] on span "Calendriers" at bounding box center [72, 88] width 59 height 14
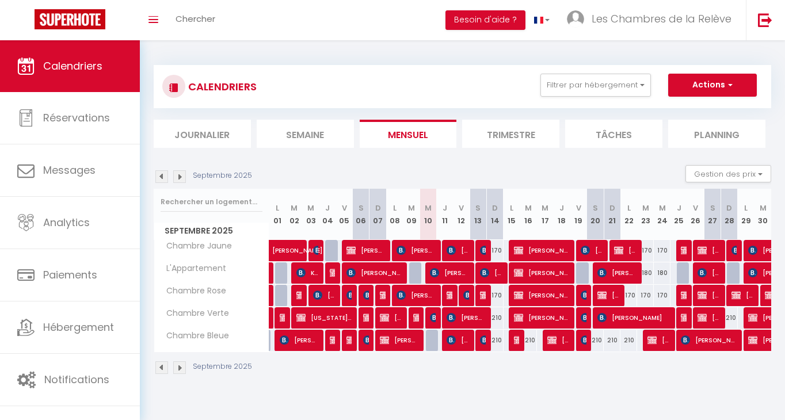
click at [180, 174] on img at bounding box center [179, 176] width 13 height 13
